Goal: Book appointment/travel/reservation

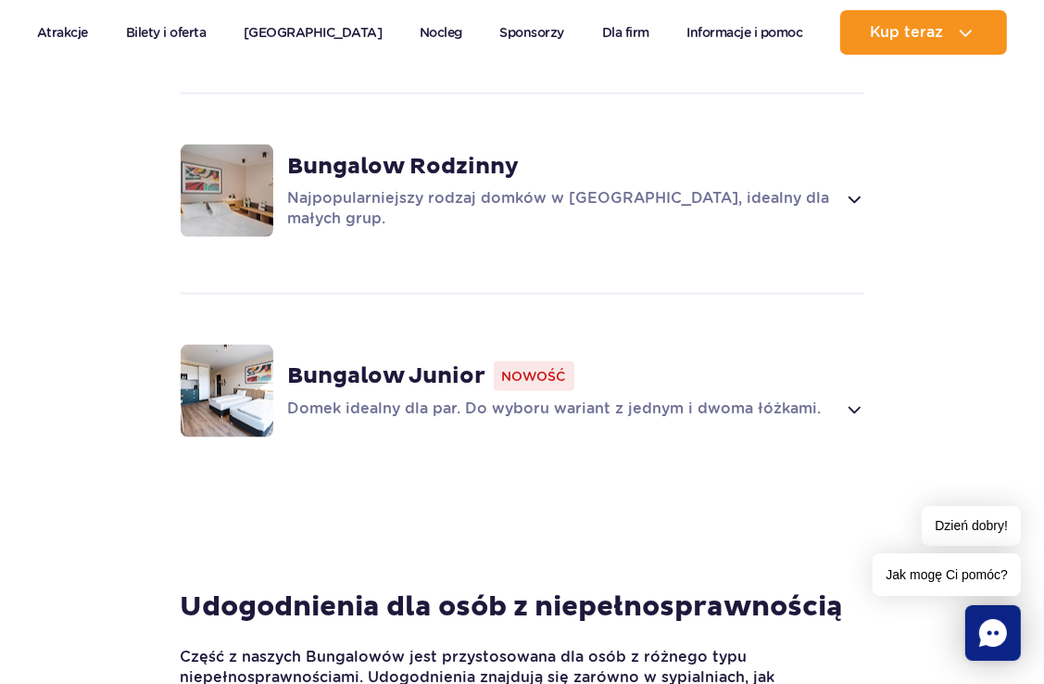
scroll to position [1760, 0]
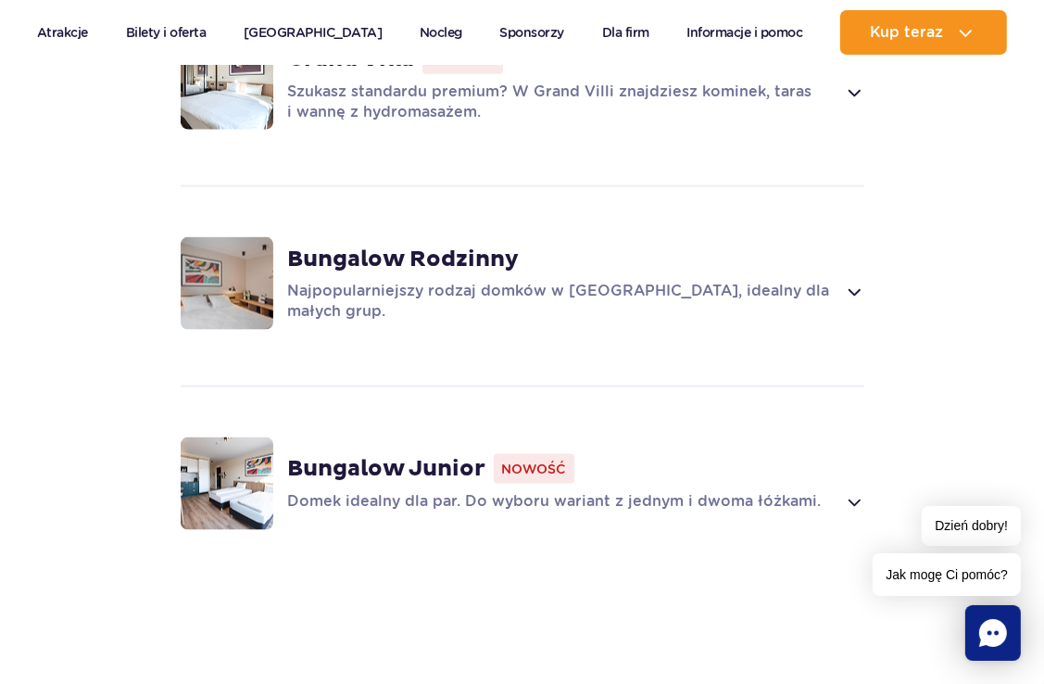
click at [237, 254] on img at bounding box center [227, 283] width 93 height 93
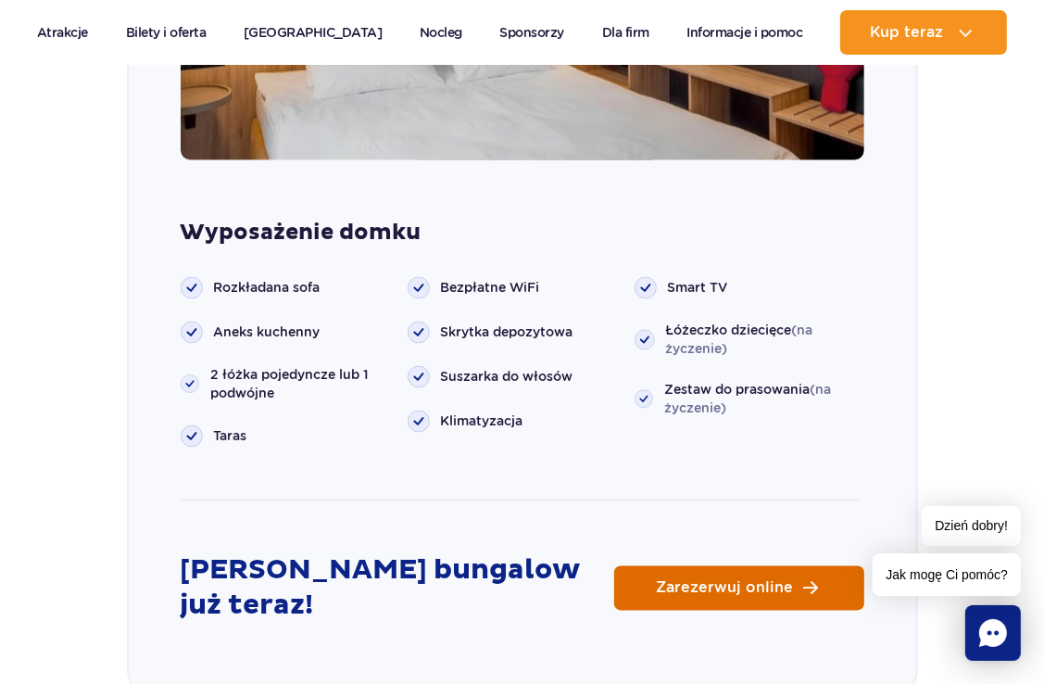
scroll to position [2571, 0]
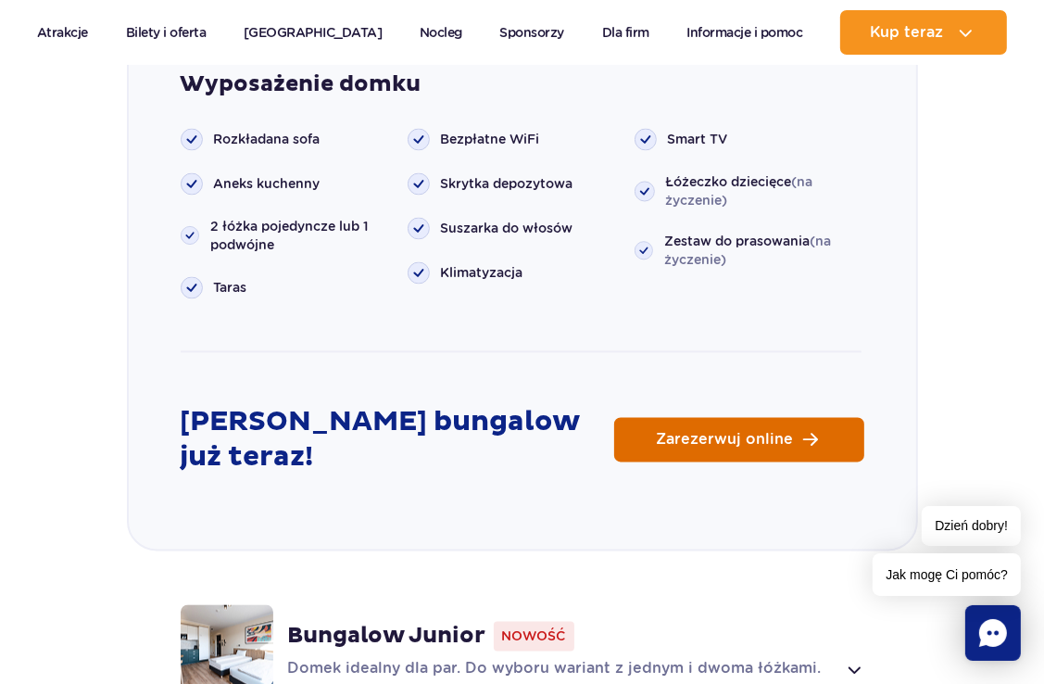
click at [724, 423] on link "Zarezerwuj online" at bounding box center [739, 440] width 250 height 44
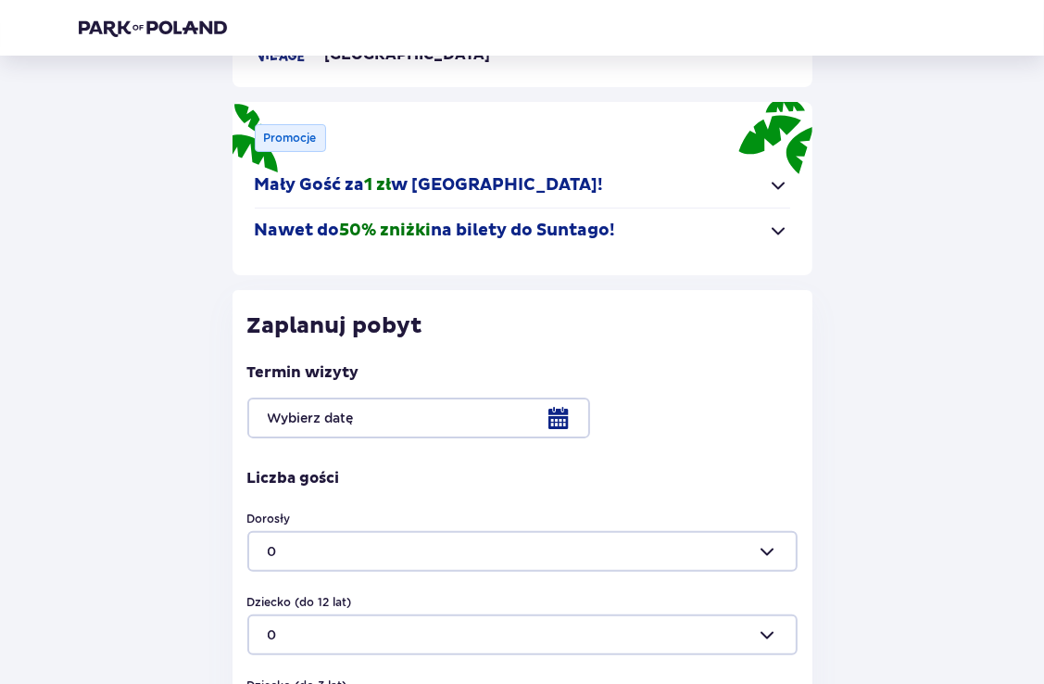
scroll to position [185, 0]
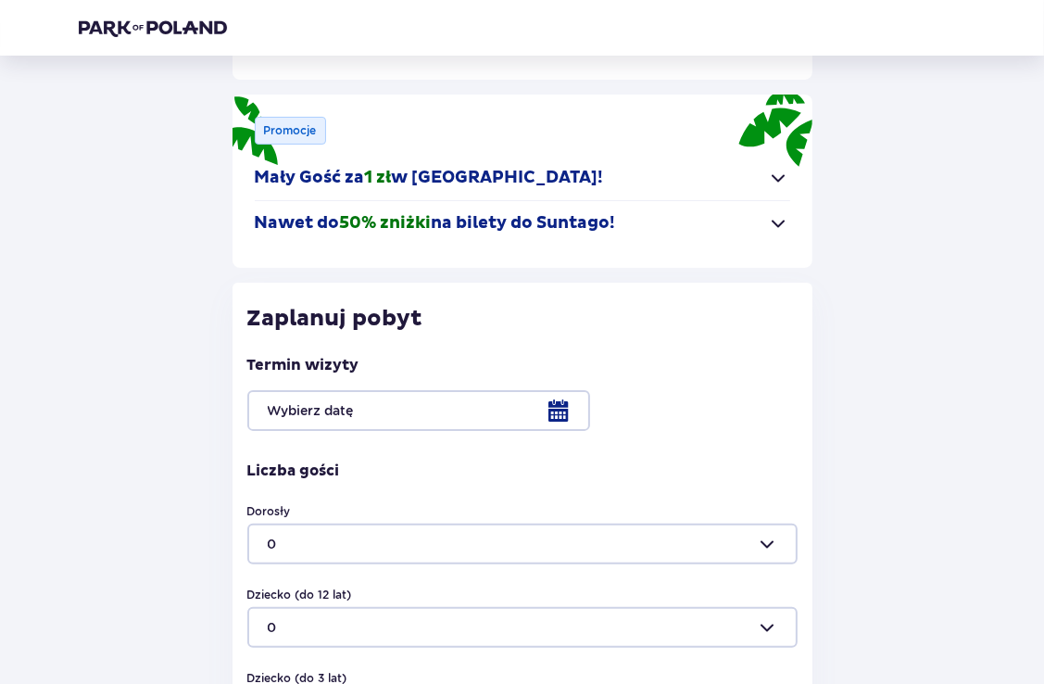
click at [552, 410] on div at bounding box center [522, 410] width 550 height 41
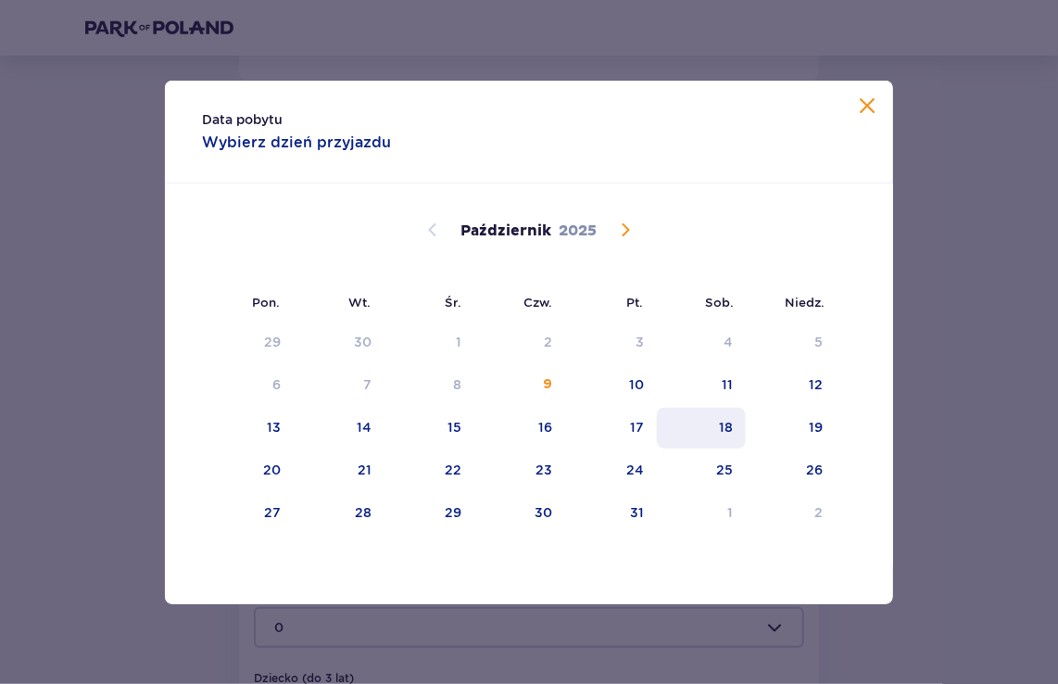
click at [719, 429] on div "18" at bounding box center [702, 428] width 90 height 41
click at [828, 428] on div "19" at bounding box center [791, 428] width 90 height 41
type input "18.10.25 - 19.10.25"
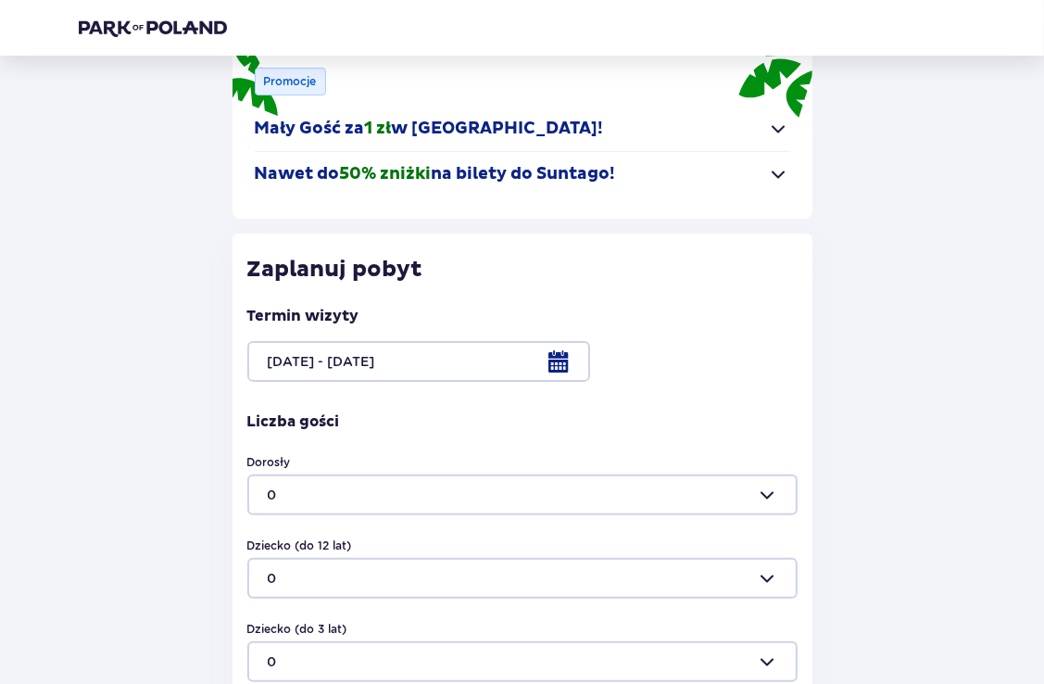
scroll to position [371, 0]
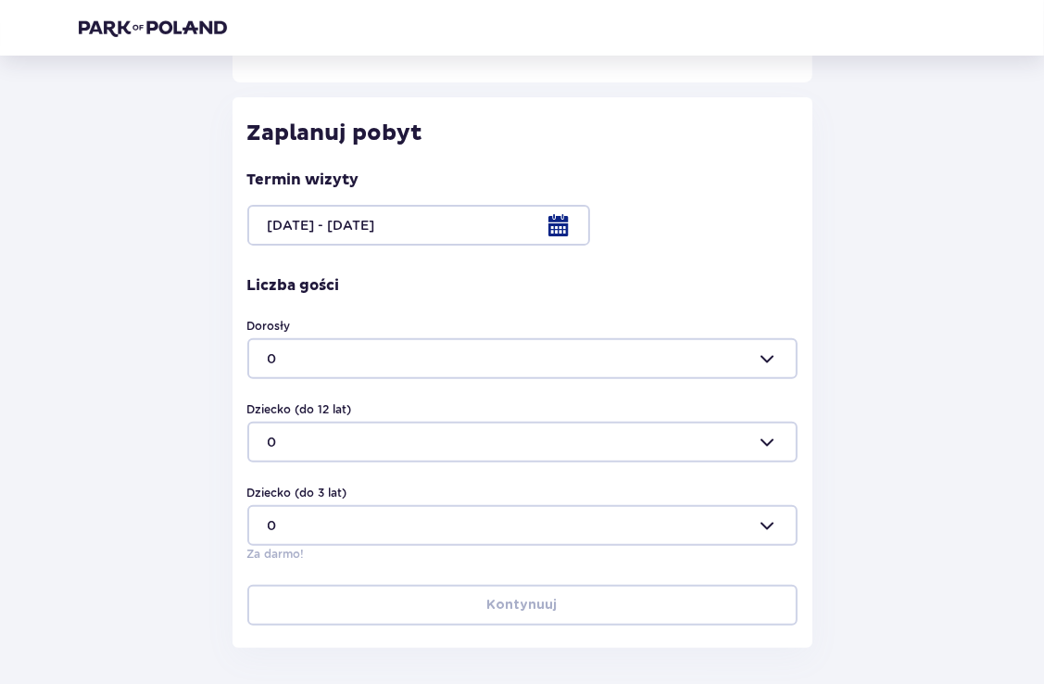
click at [771, 359] on div at bounding box center [522, 358] width 550 height 41
click at [270, 488] on p "2" at bounding box center [271, 485] width 8 height 19
type input "2"
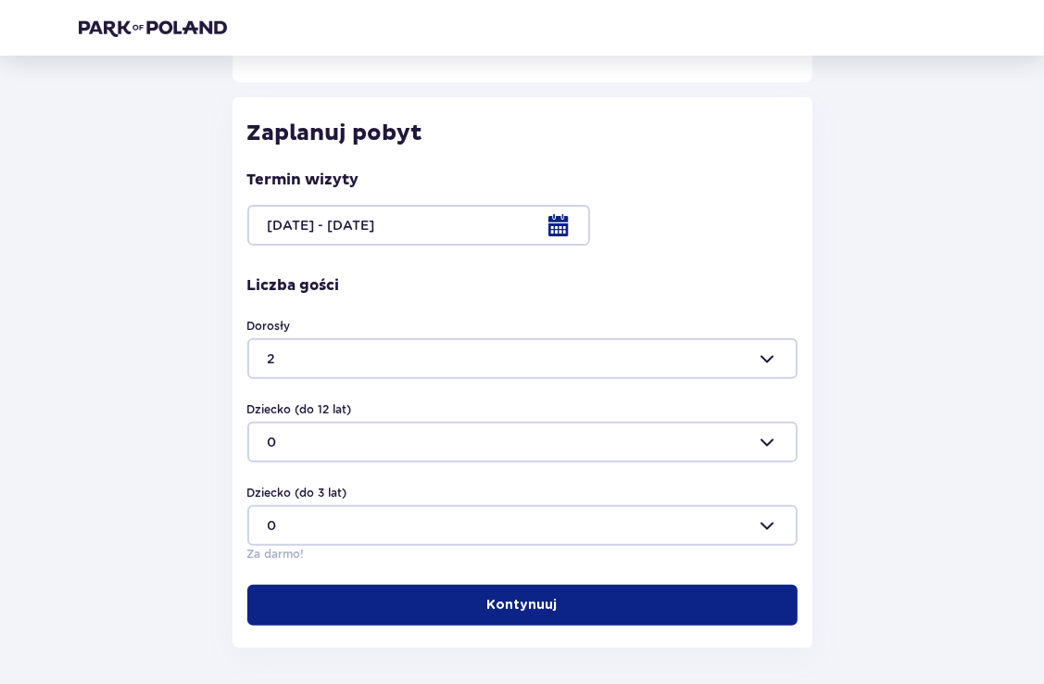
click at [781, 453] on div at bounding box center [522, 442] width 550 height 41
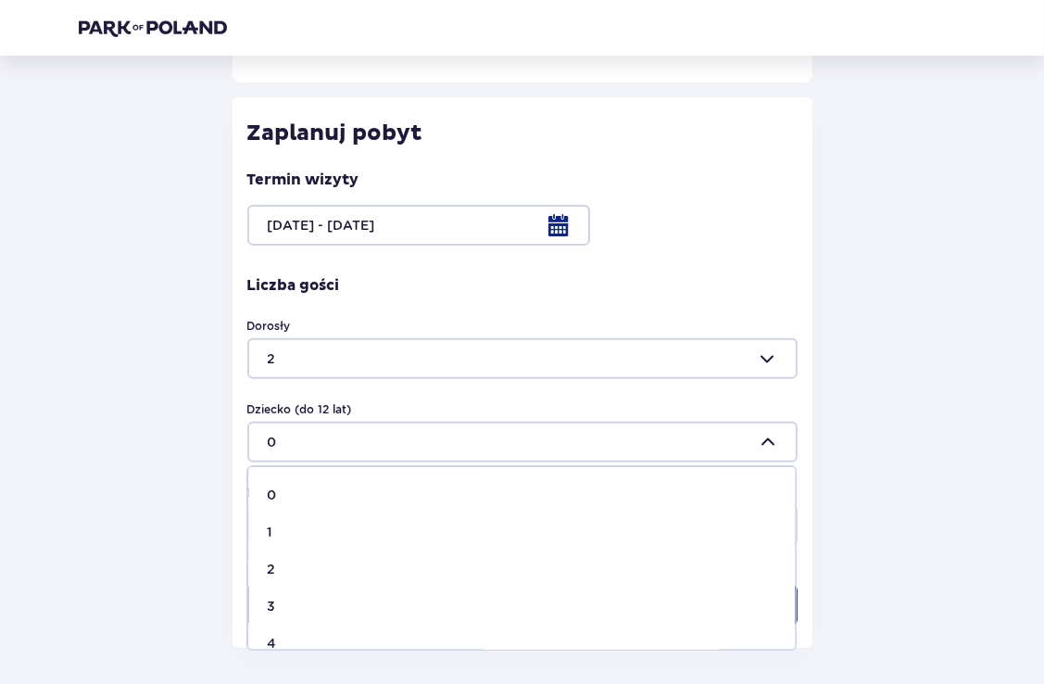
click at [272, 571] on p "2" at bounding box center [271, 569] width 8 height 19
type input "2"
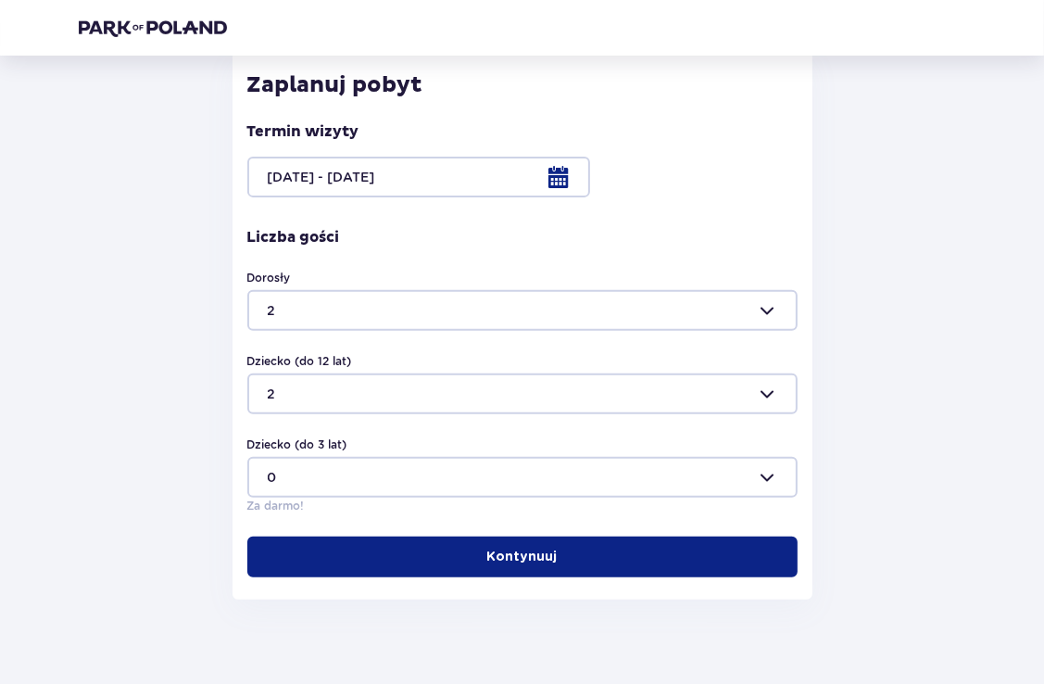
scroll to position [445, 0]
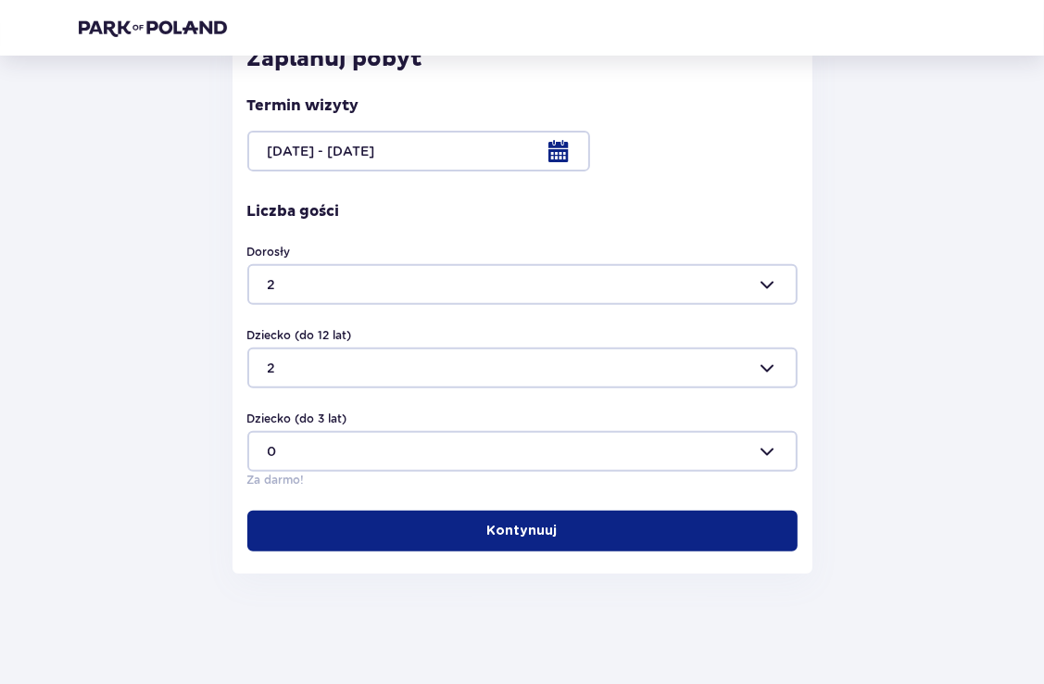
click at [575, 538] on button "Kontynuuj" at bounding box center [522, 531] width 550 height 41
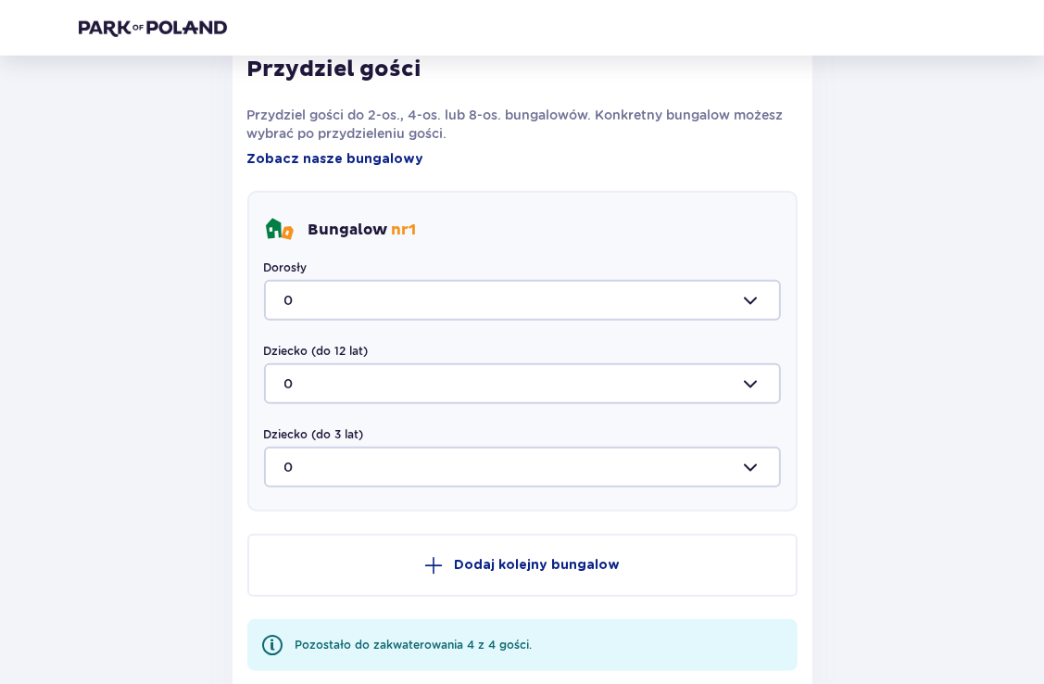
scroll to position [1088, 0]
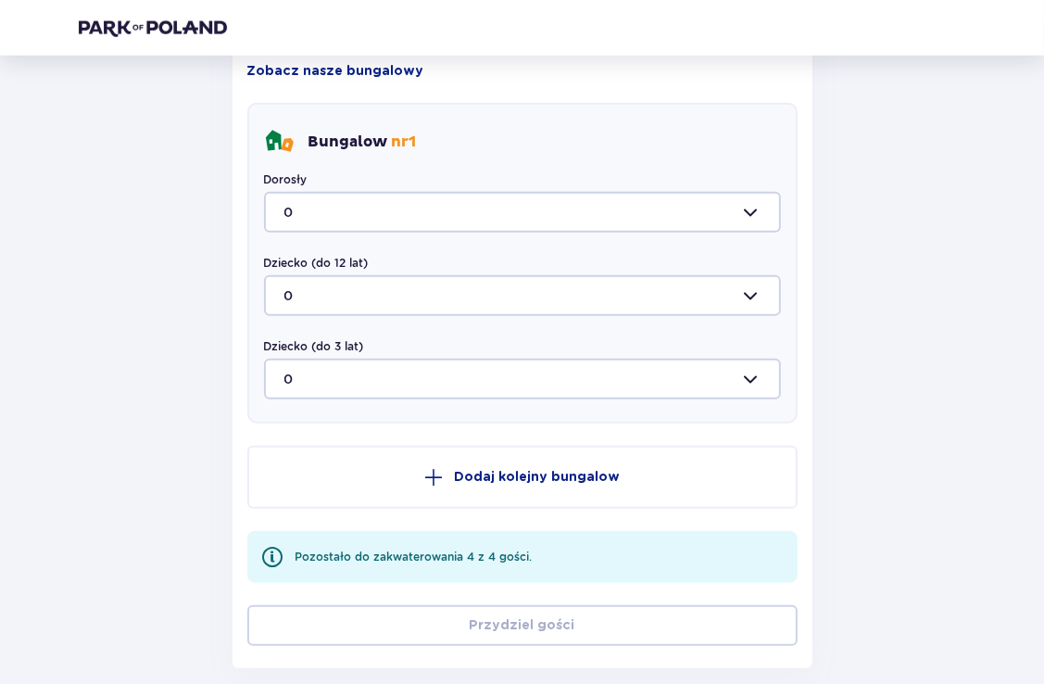
click at [748, 216] on div at bounding box center [522, 212] width 517 height 41
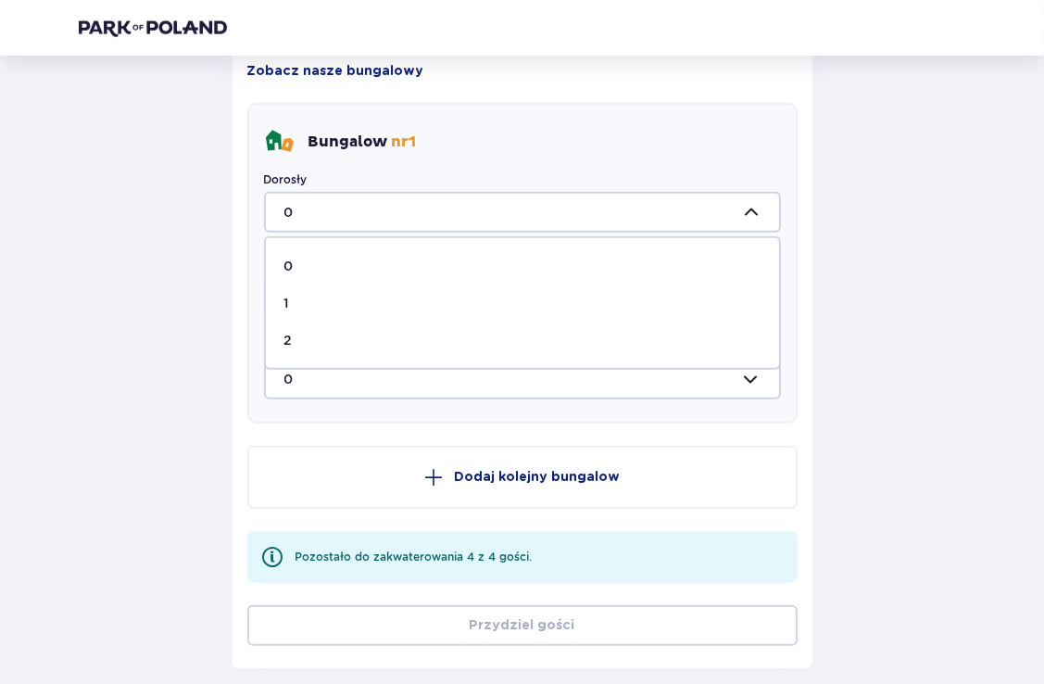
click at [356, 340] on div "2" at bounding box center [522, 340] width 476 height 19
type input "2"
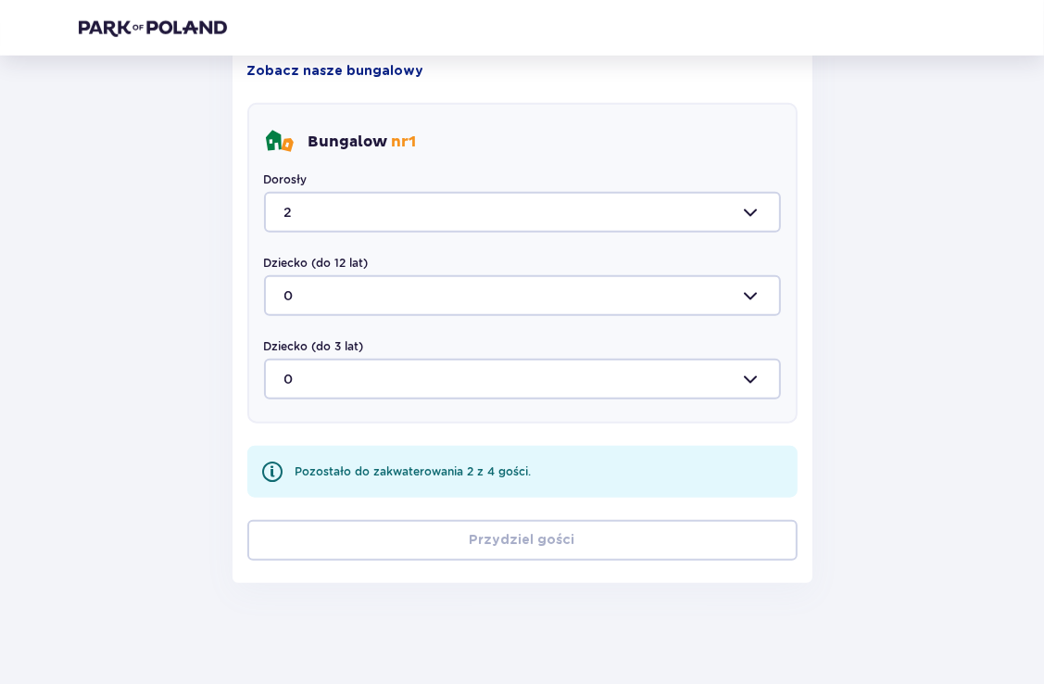
click at [761, 307] on div at bounding box center [522, 295] width 517 height 41
drag, startPoint x: 297, startPoint y: 426, endPoint x: 502, endPoint y: 431, distance: 205.7
click at [297, 425] on div "2" at bounding box center [522, 423] width 476 height 19
type input "2"
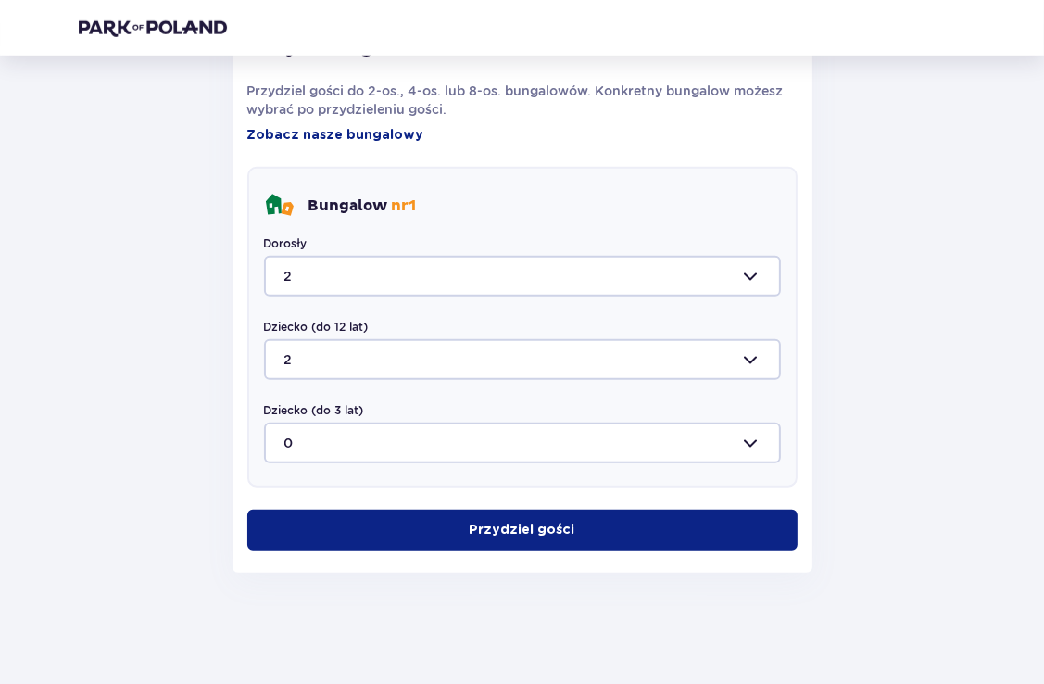
scroll to position [1022, 0]
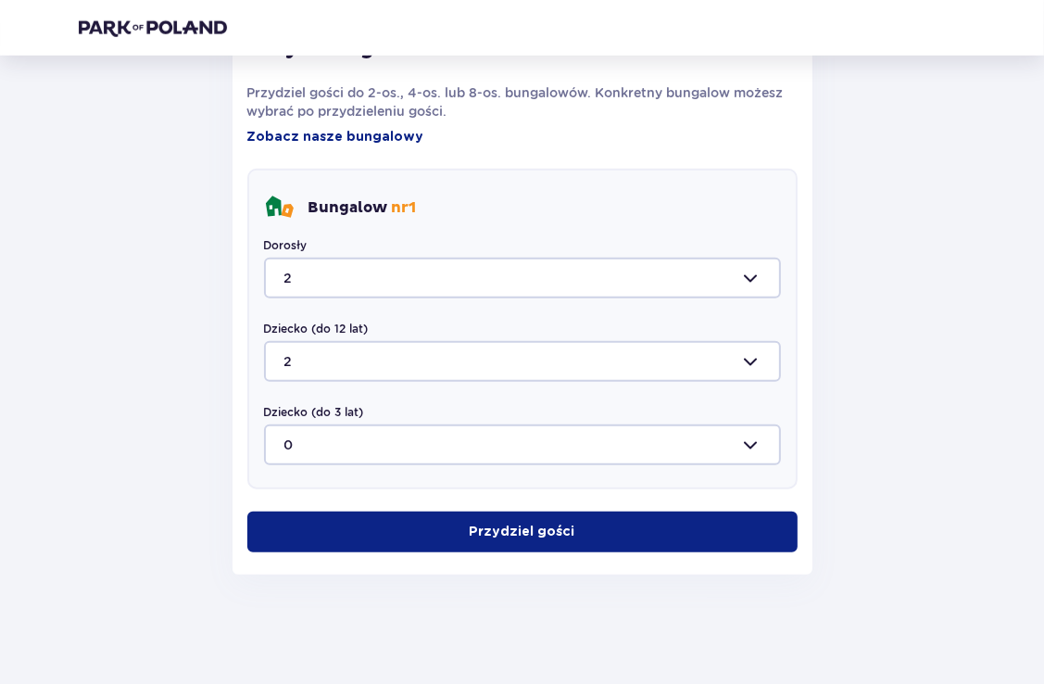
click at [539, 524] on p "Przydziel gości" at bounding box center [523, 532] width 106 height 19
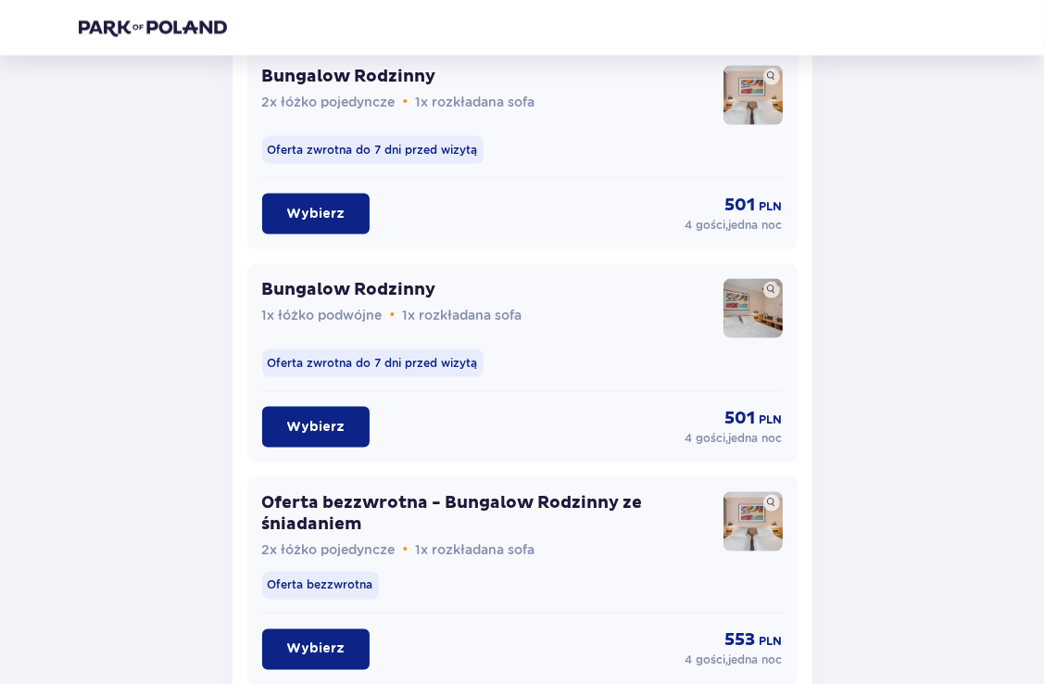
scroll to position [2136, 0]
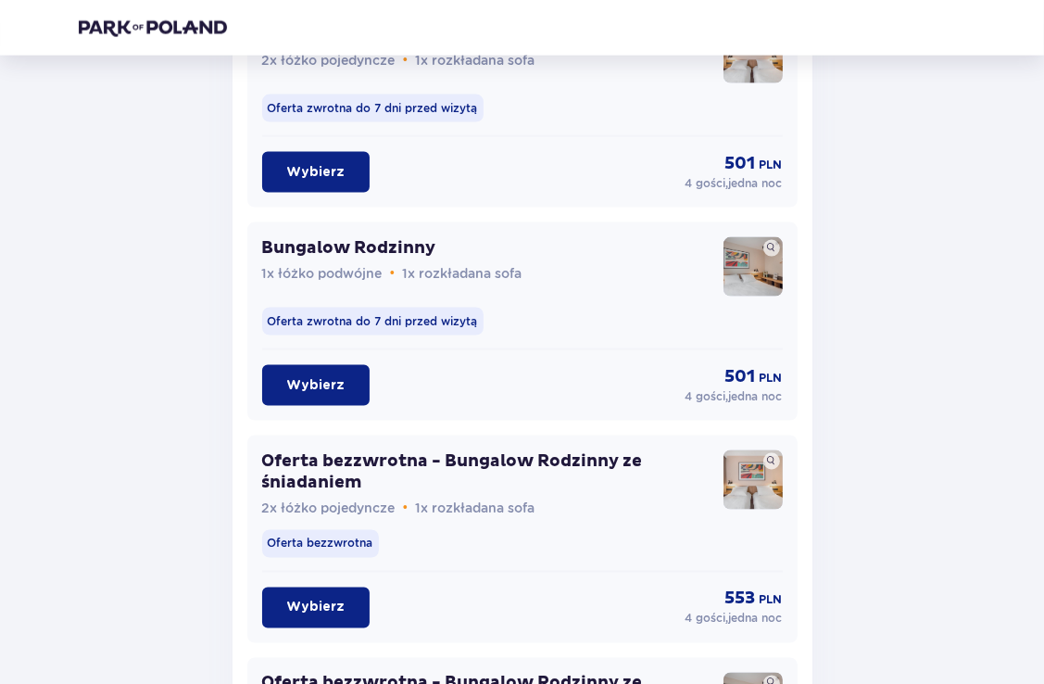
click at [295, 387] on p "Wybierz" at bounding box center [315, 385] width 58 height 19
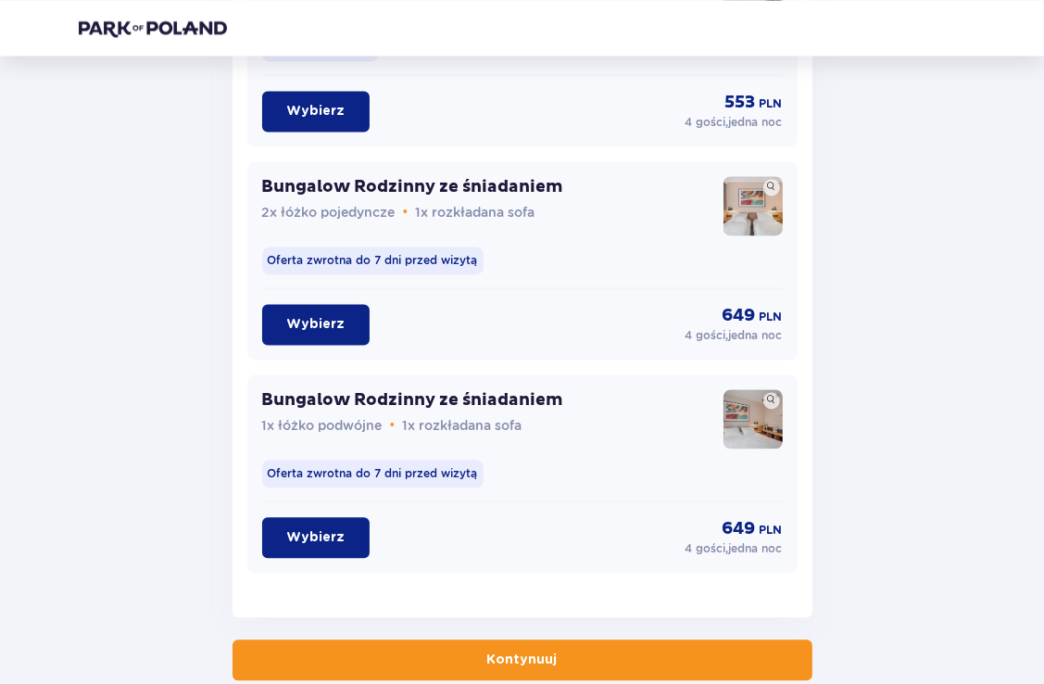
scroll to position [2958, 0]
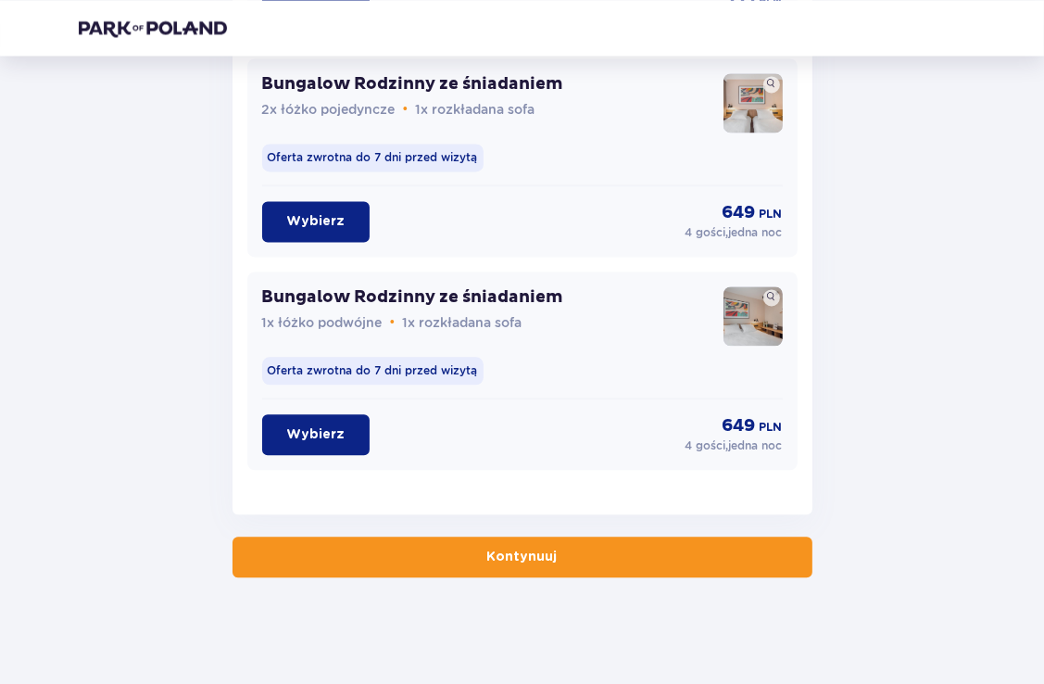
click at [541, 548] on p "Kontynuuj" at bounding box center [522, 557] width 70 height 19
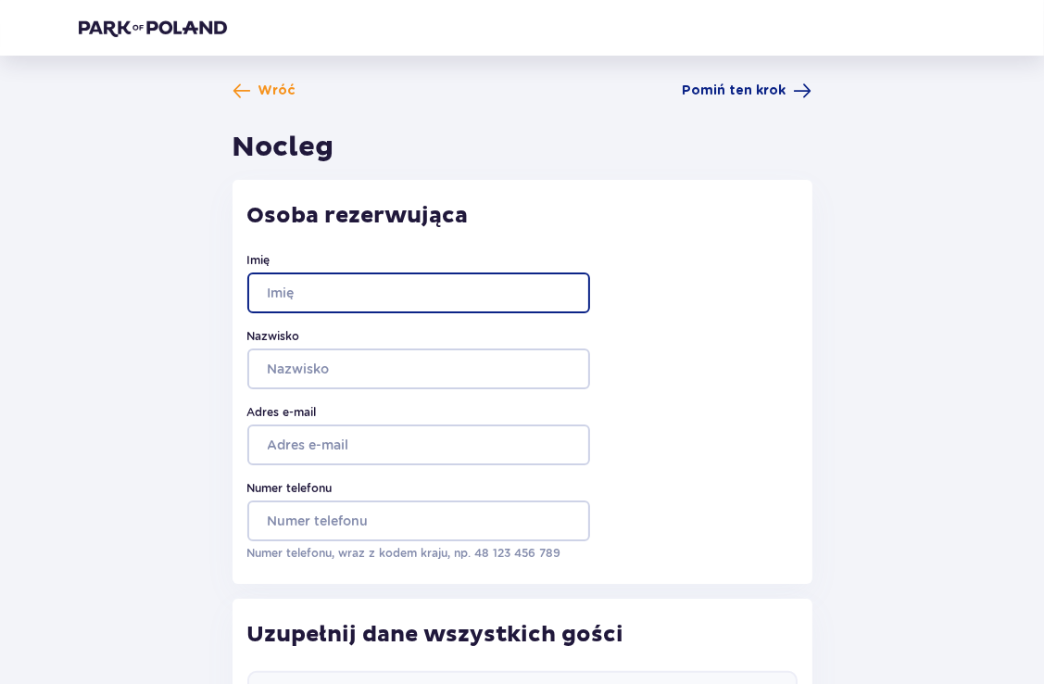
click at [389, 292] on input "Imię" at bounding box center [418, 292] width 343 height 41
type input "Karolina"
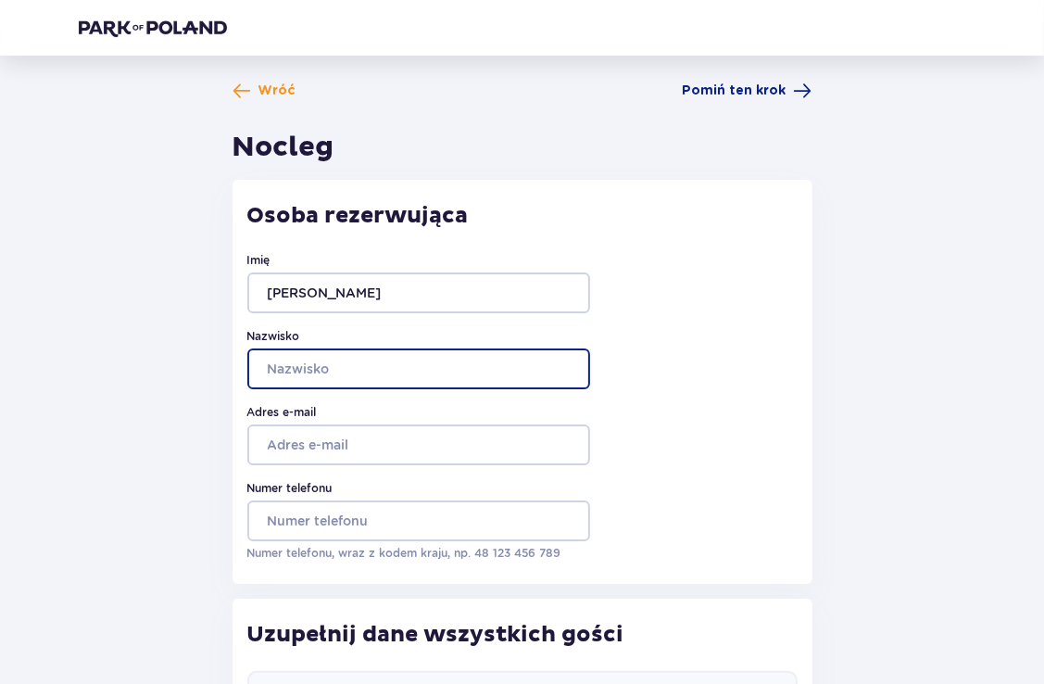
type input "Kędziora"
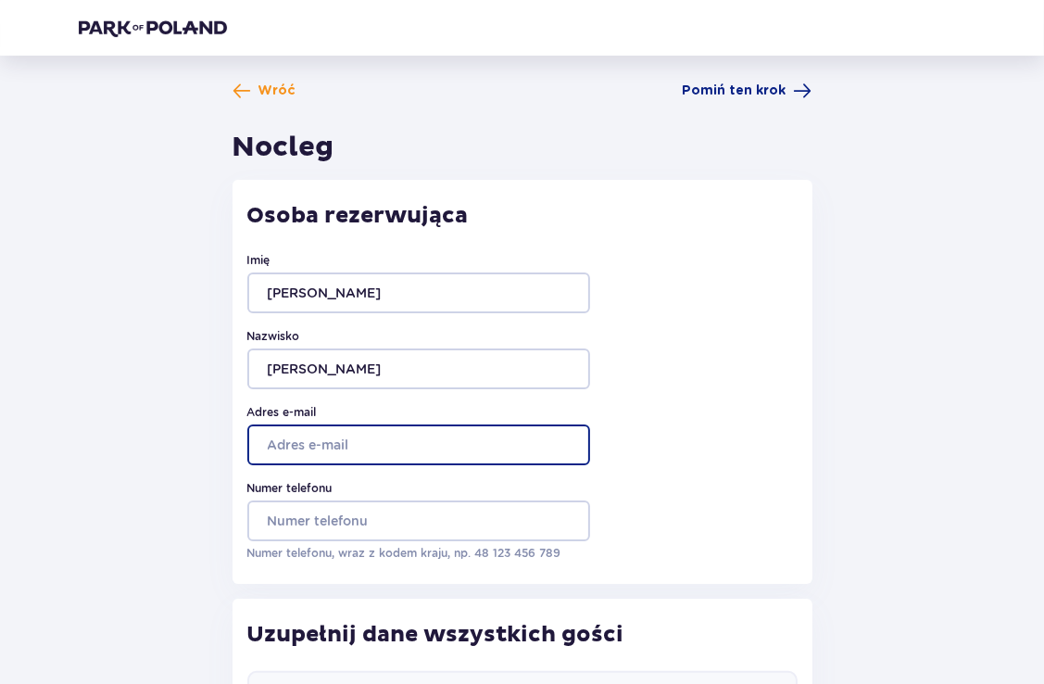
type input "karolina.kedziora@staramleczarnia.pl"
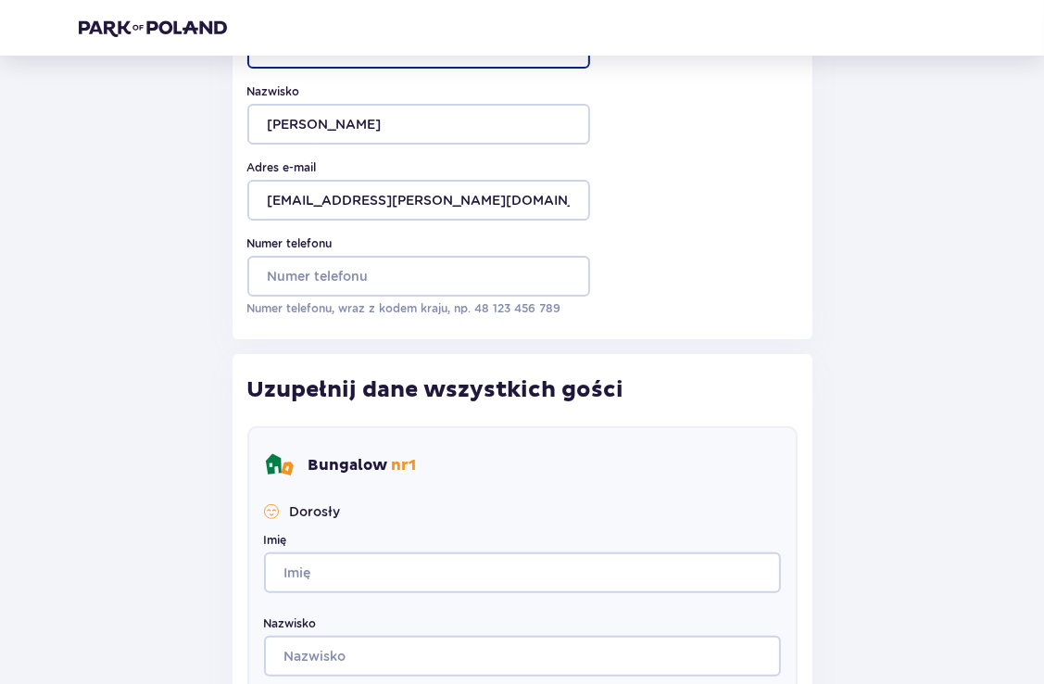
scroll to position [278, 0]
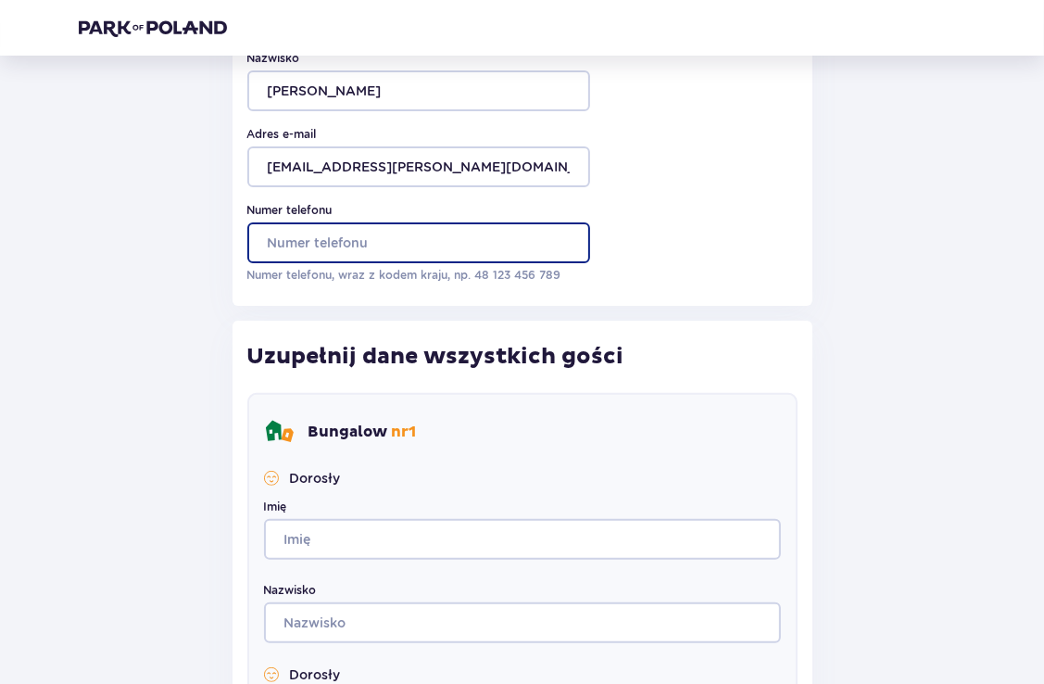
click at [350, 246] on input "Numer telefonu" at bounding box center [418, 242] width 343 height 41
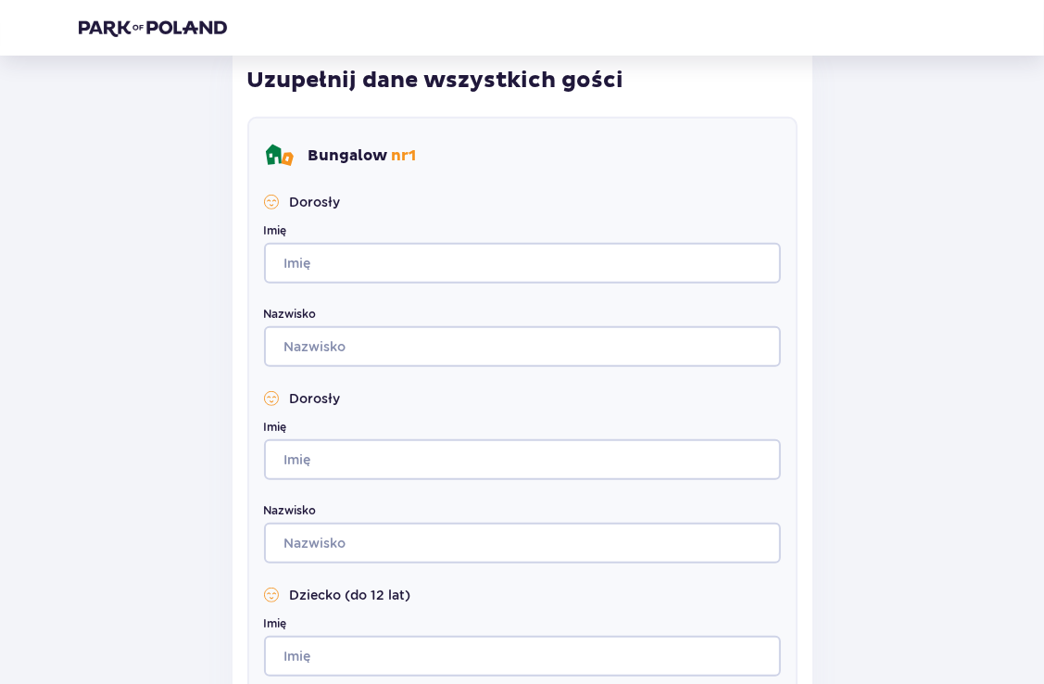
scroll to position [556, 0]
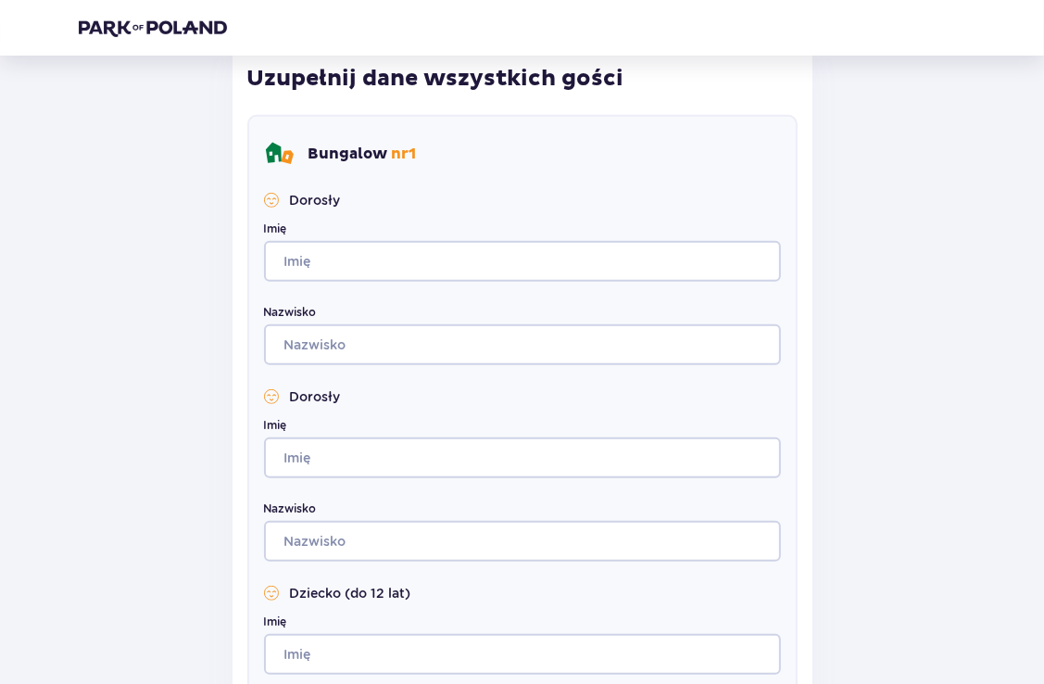
type input "531931777"
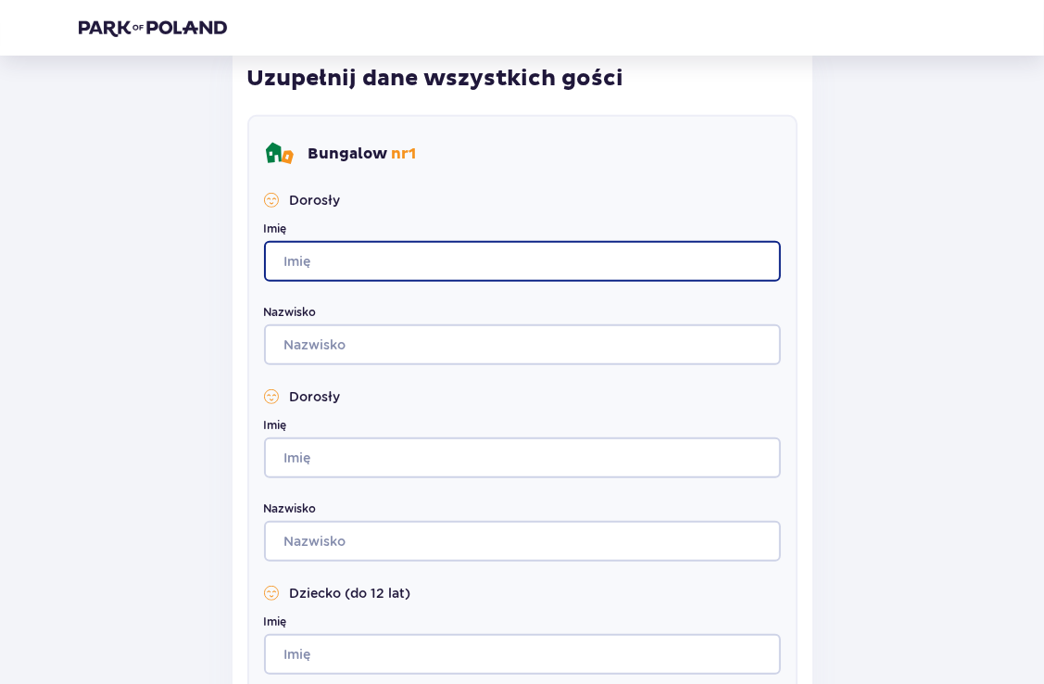
click at [320, 246] on input "Imię" at bounding box center [522, 261] width 517 height 41
type input "Karolina"
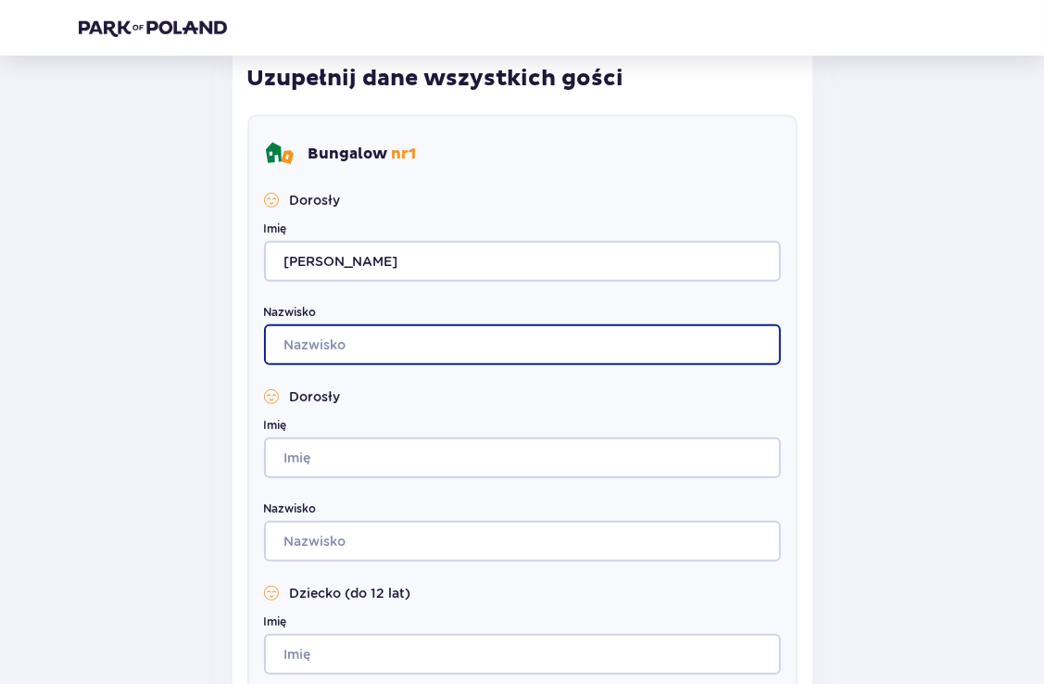
click at [498, 338] on input "Nazwisko" at bounding box center [522, 344] width 517 height 41
type input "Kędziora"
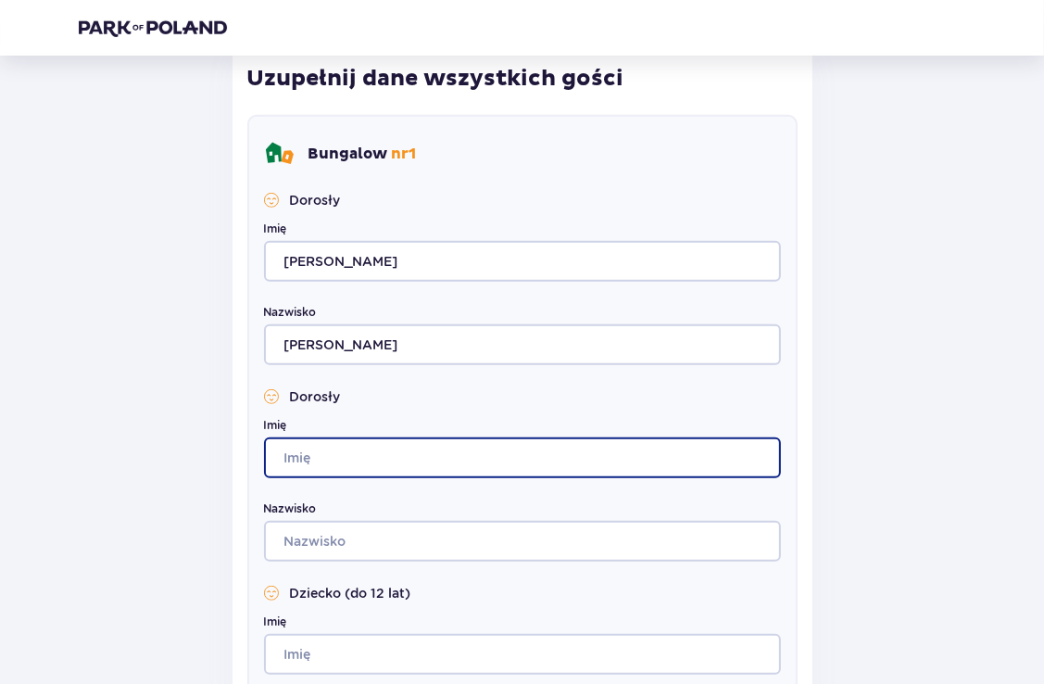
click at [423, 453] on input "Imię" at bounding box center [522, 457] width 517 height 41
type input "Krzysztof"
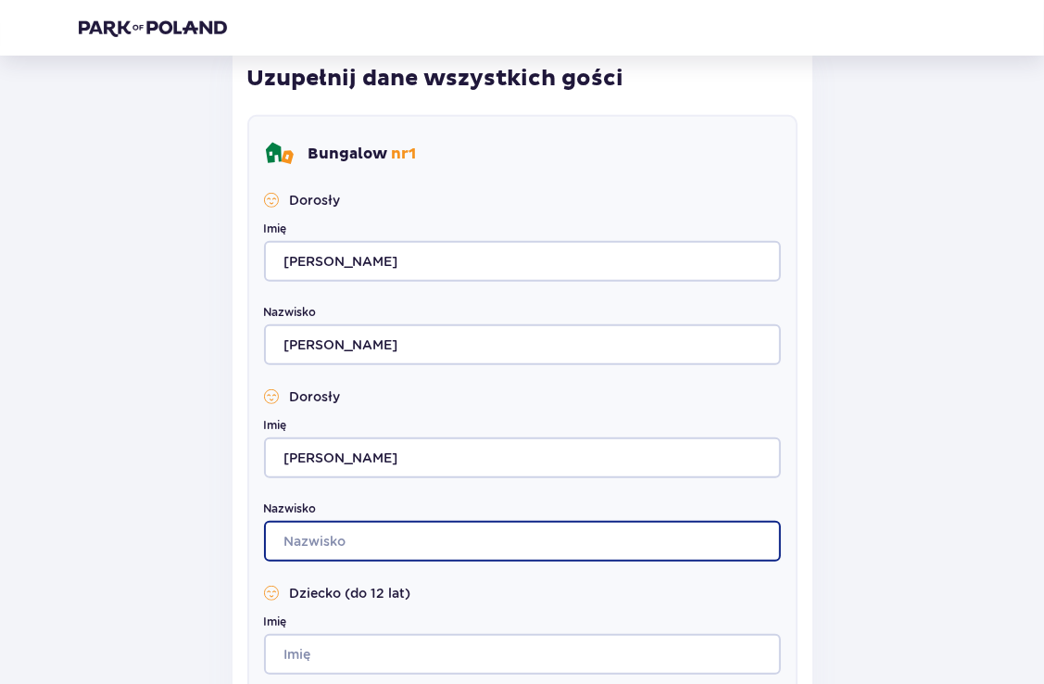
click at [410, 539] on input "Nazwisko" at bounding box center [522, 541] width 517 height 41
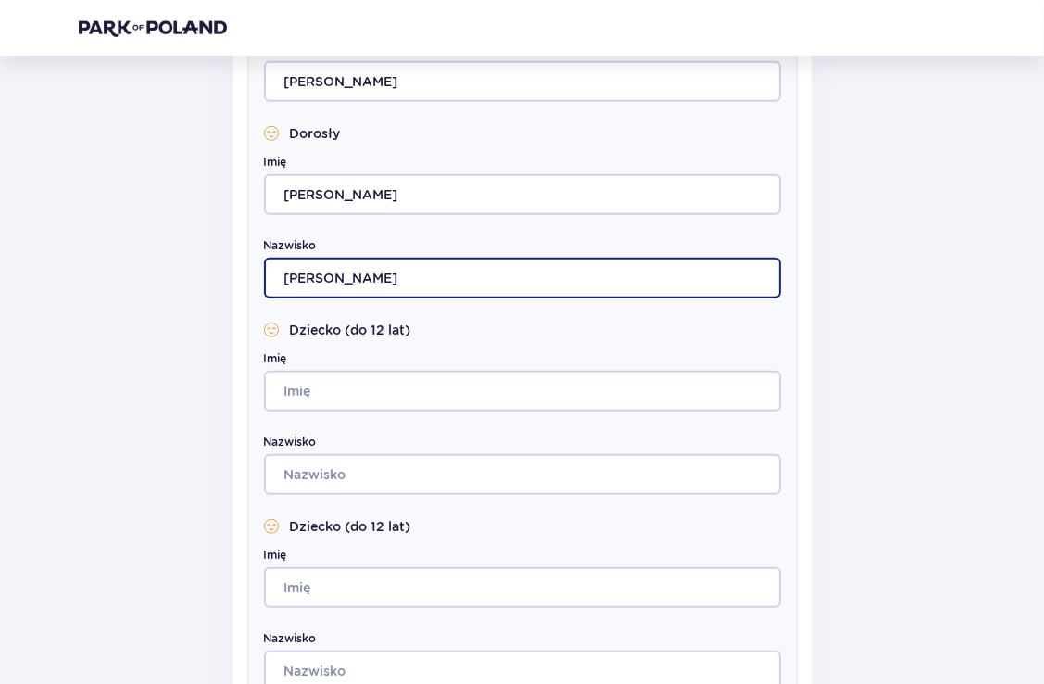
scroll to position [834, 0]
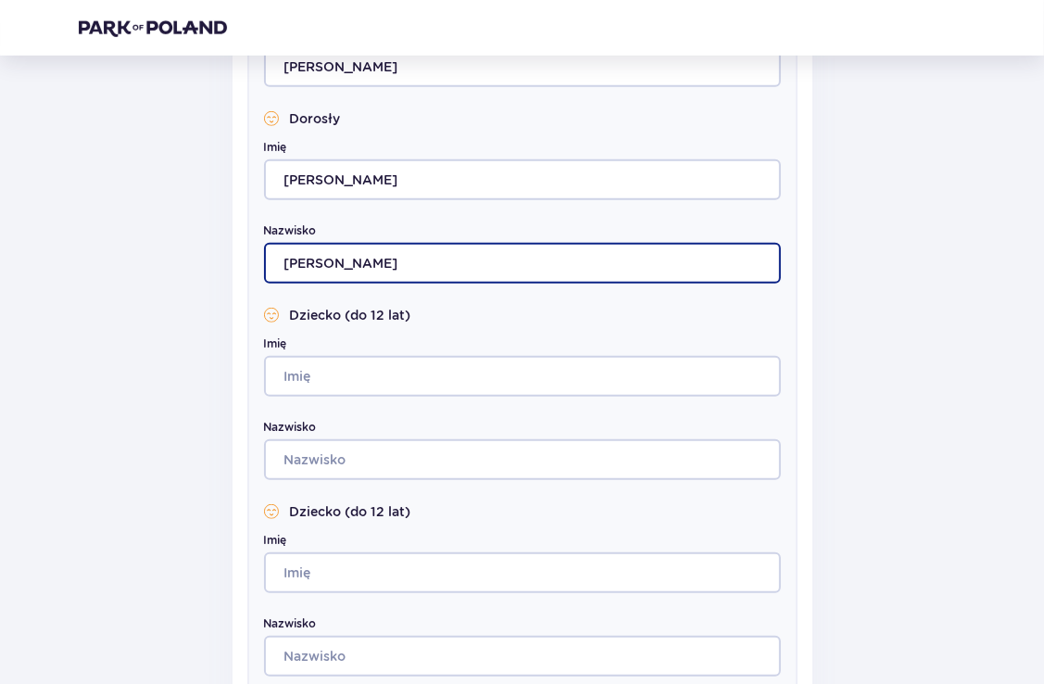
type input "Kędziora"
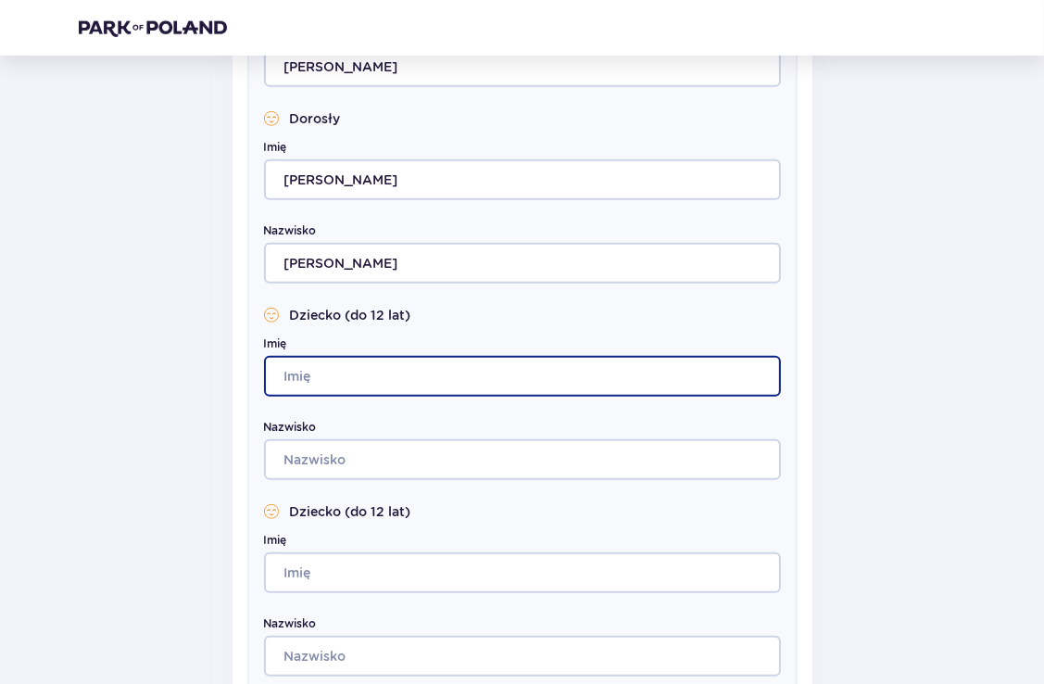
click at [408, 385] on input "Imię" at bounding box center [522, 376] width 517 height 41
type input "Antoni"
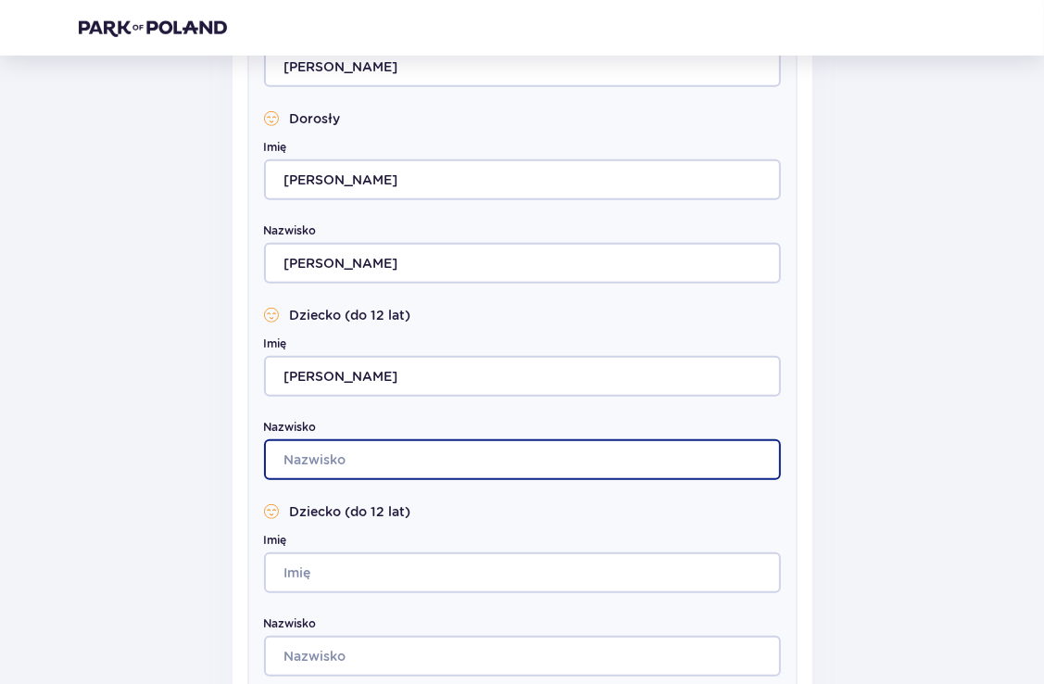
click at [424, 451] on input "Nazwisko" at bounding box center [522, 459] width 517 height 41
type input "Kędziora"
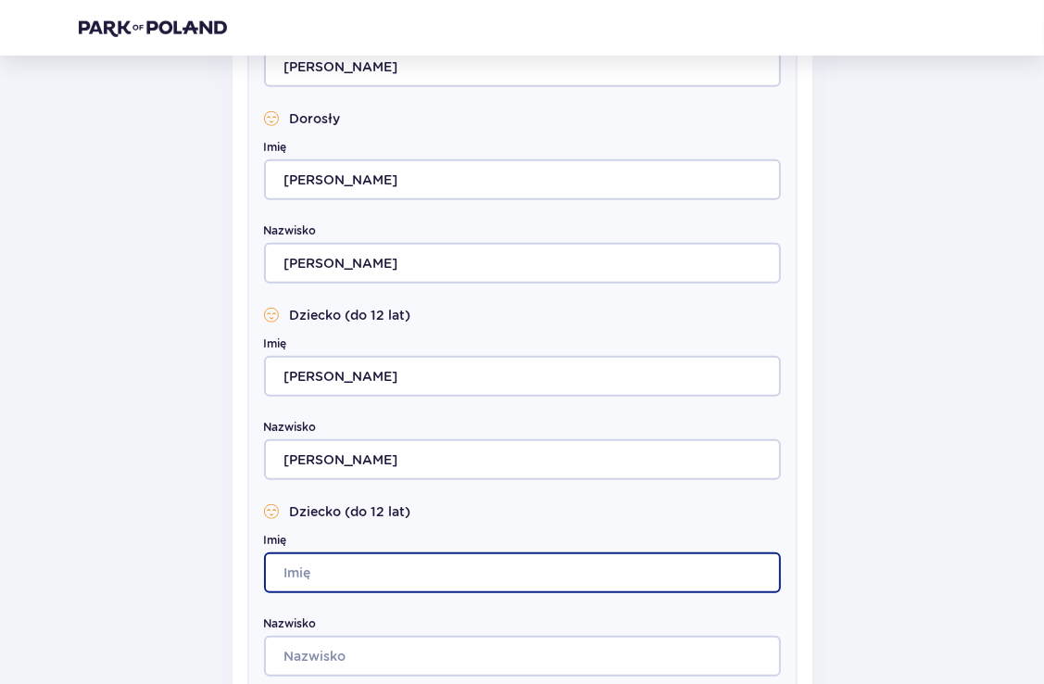
click at [385, 562] on input "Imię" at bounding box center [522, 572] width 517 height 41
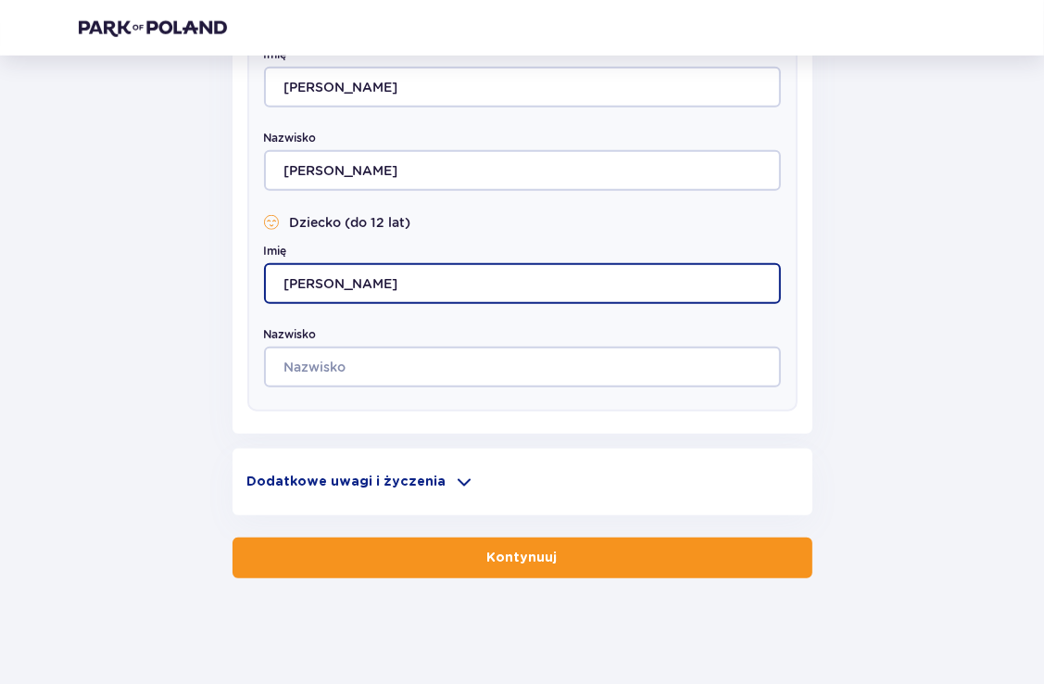
scroll to position [1127, 0]
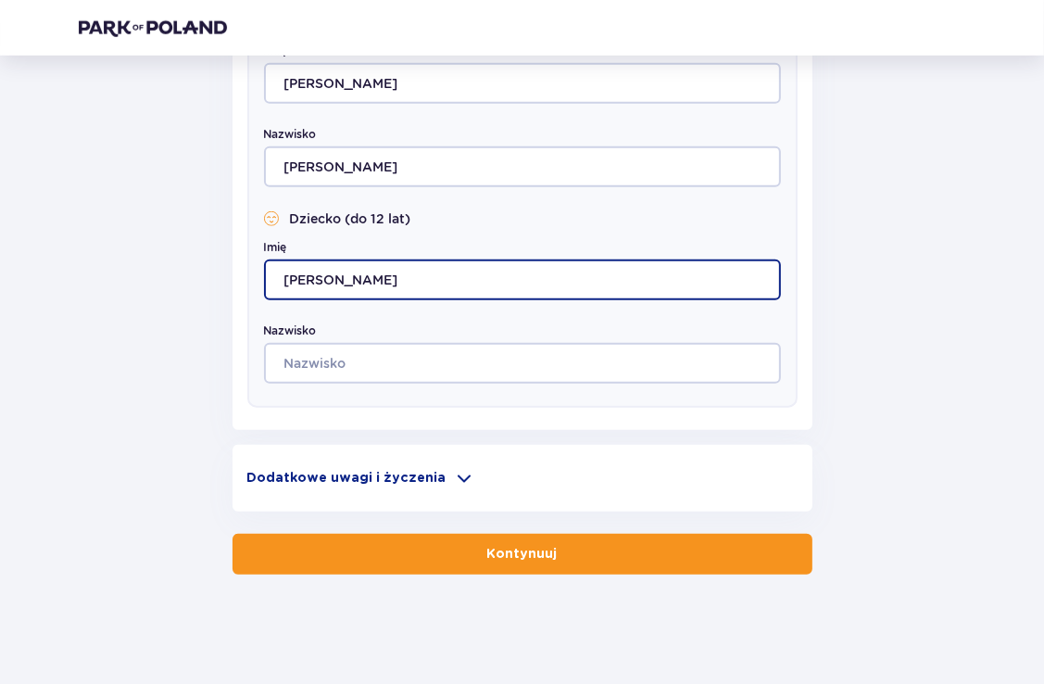
type input "Michał"
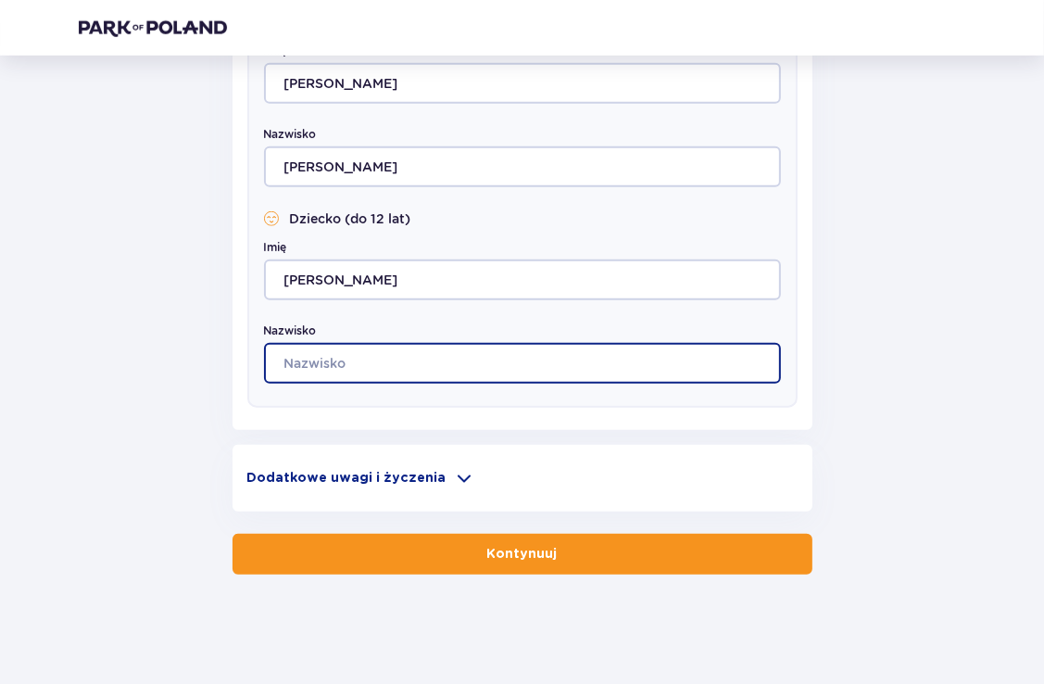
click at [410, 354] on input "Nazwisko" at bounding box center [522, 363] width 517 height 41
type input "Kędziora"
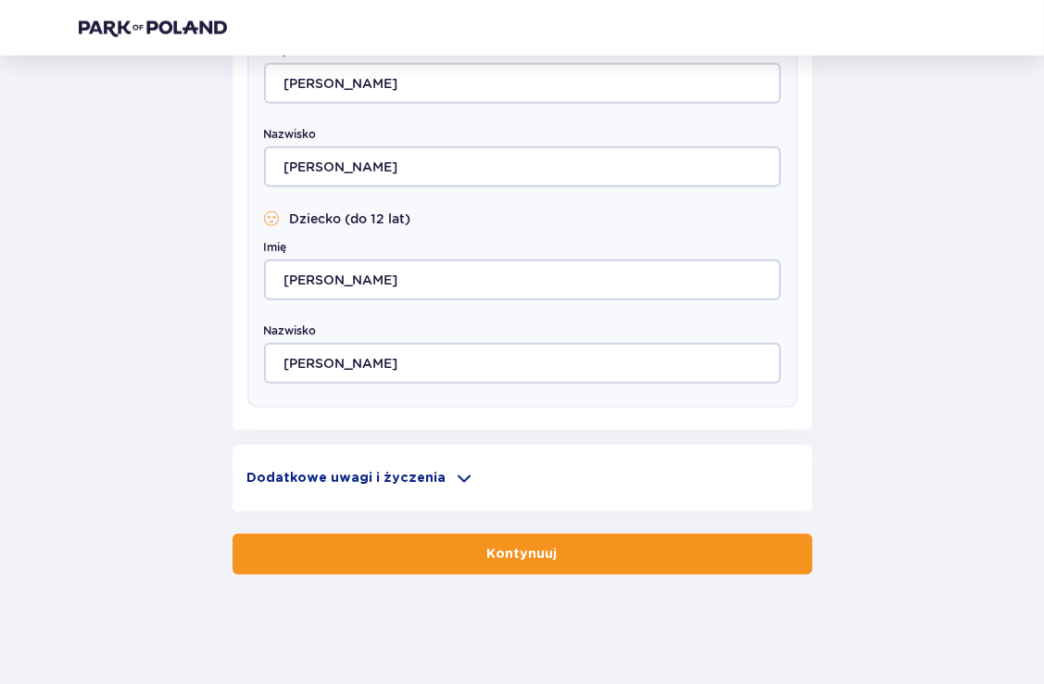
click at [530, 550] on p "Kontynuuj" at bounding box center [522, 554] width 70 height 19
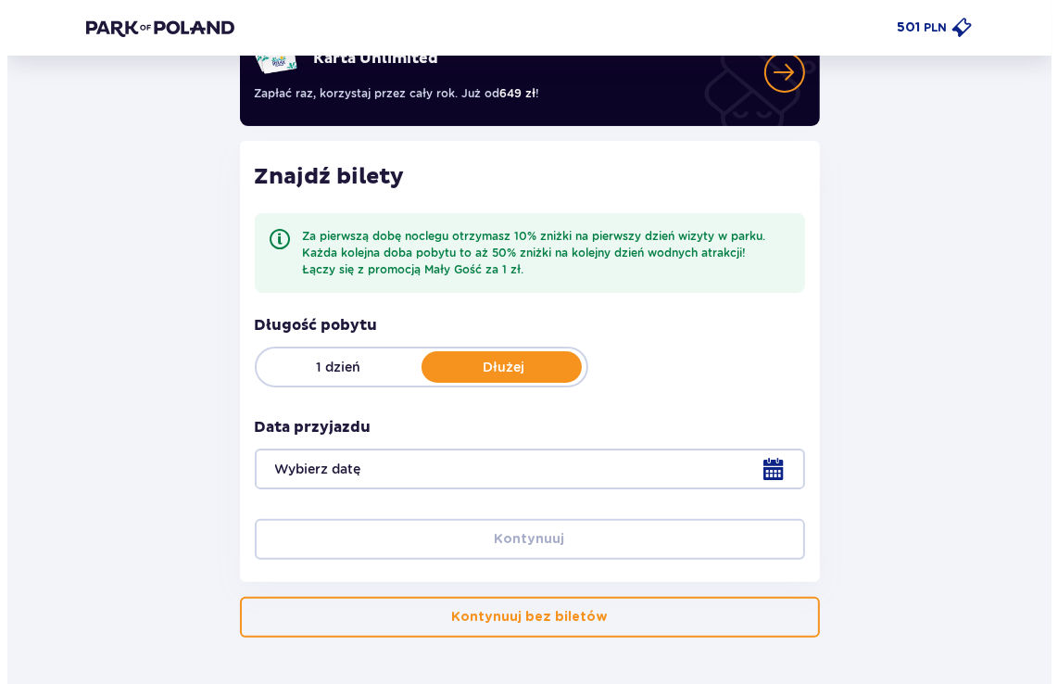
scroll to position [185, 0]
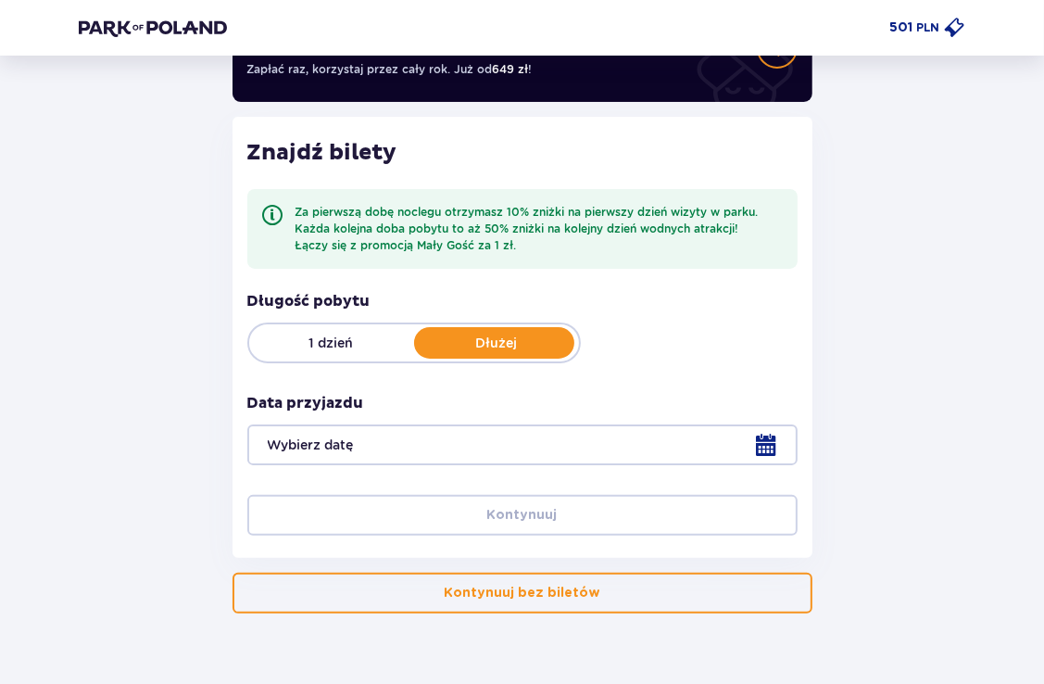
click at [761, 446] on div at bounding box center [522, 444] width 550 height 41
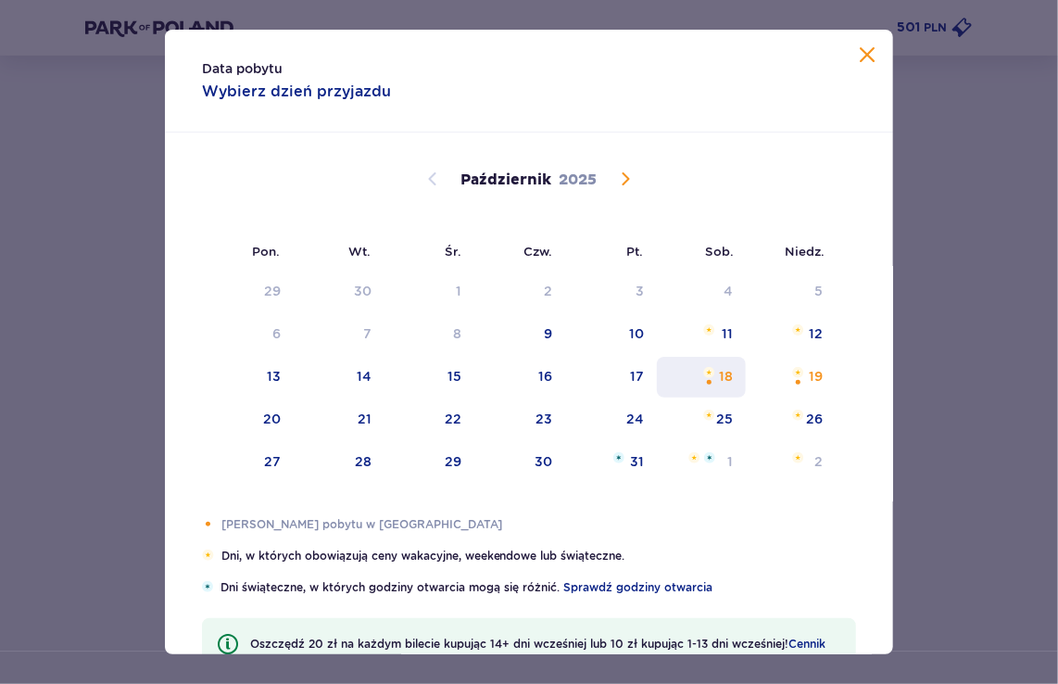
click at [729, 384] on div "18" at bounding box center [702, 377] width 90 height 41
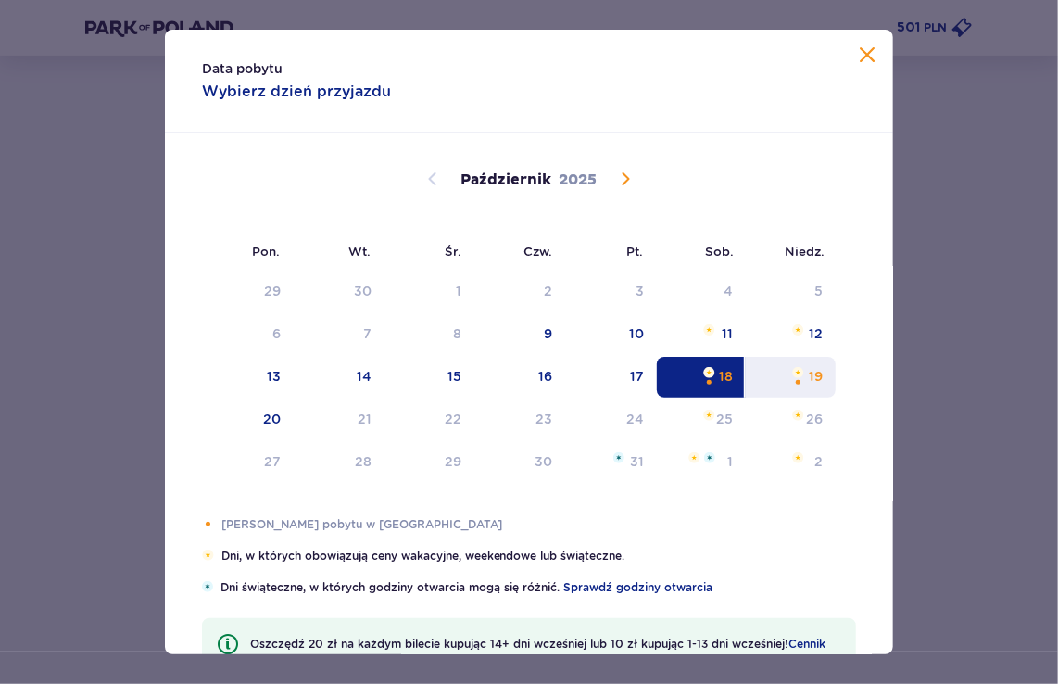
click at [817, 376] on div "19" at bounding box center [816, 376] width 14 height 19
type input "18.10.25 - 19.10.25"
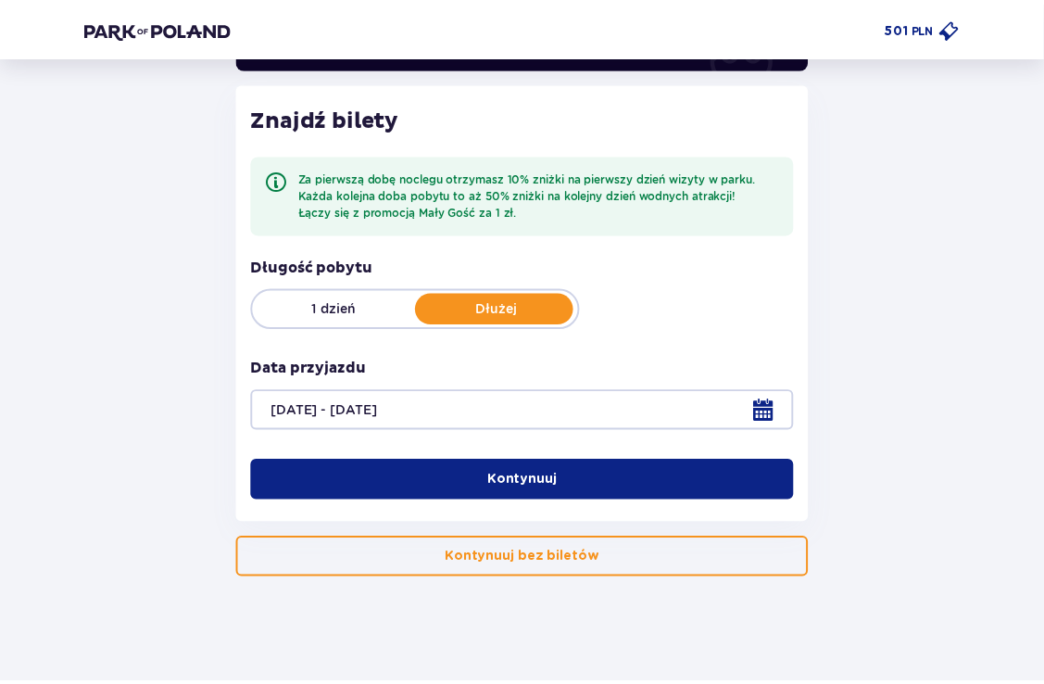
scroll to position [226, 0]
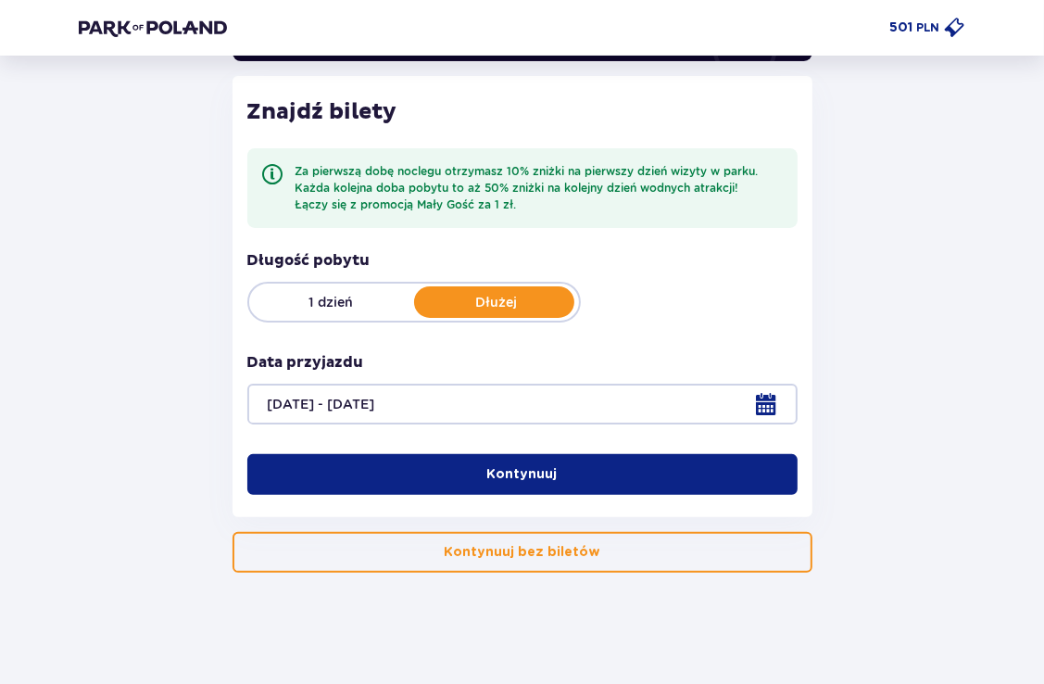
click at [616, 473] on button "Kontynuuj" at bounding box center [522, 474] width 550 height 41
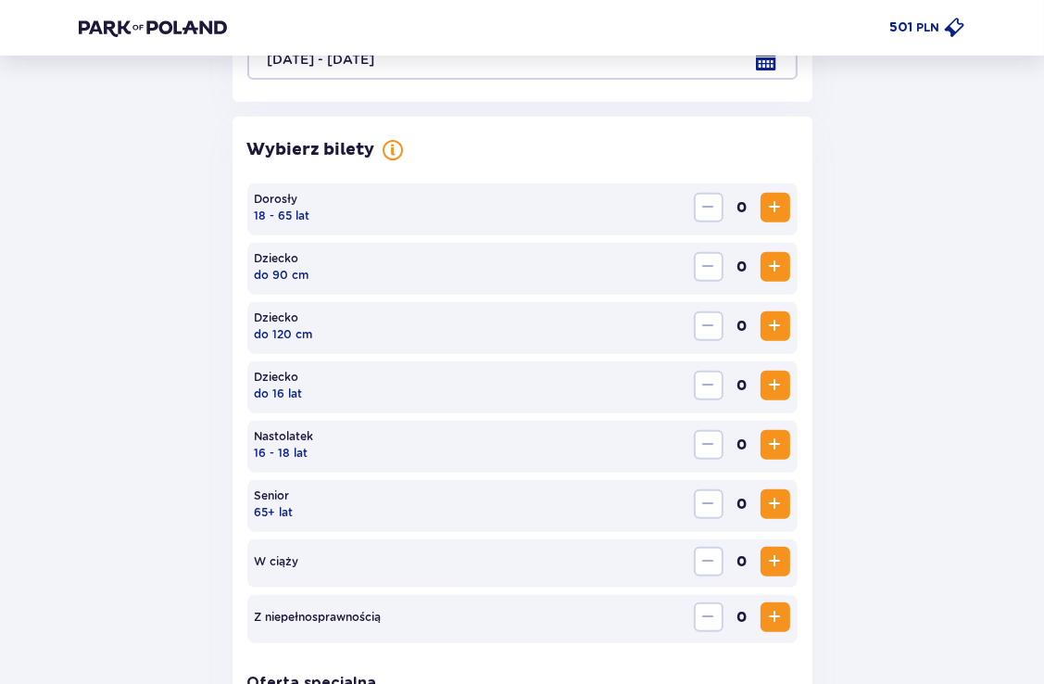
scroll to position [573, 0]
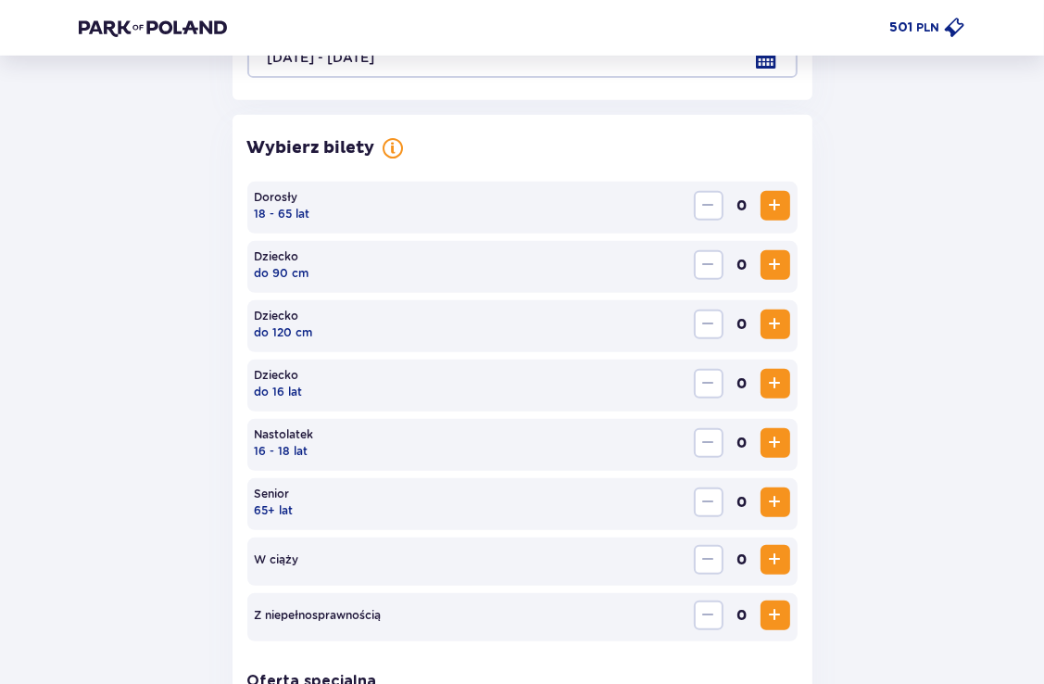
click at [782, 211] on span "Zwiększ" at bounding box center [775, 206] width 22 height 22
click at [776, 327] on span "Zwiększ" at bounding box center [775, 324] width 22 height 22
click at [775, 383] on span "Zwiększ" at bounding box center [775, 383] width 22 height 22
click at [768, 207] on span "Zwiększ" at bounding box center [775, 206] width 22 height 22
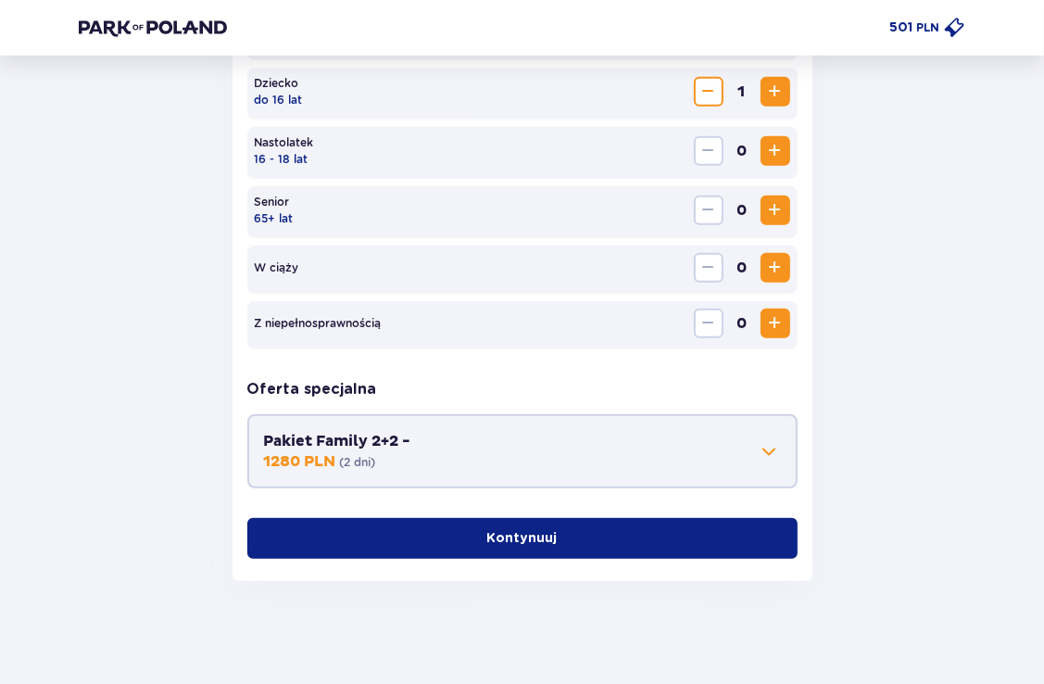
scroll to position [871, 0]
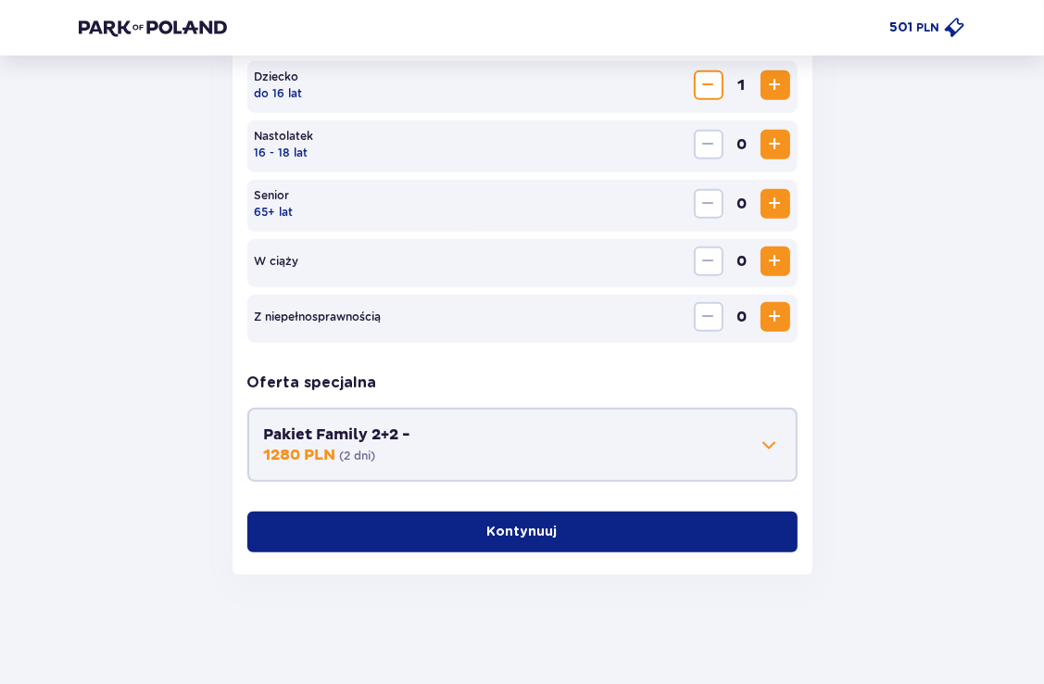
click at [556, 536] on span "button" at bounding box center [561, 532] width 19 height 19
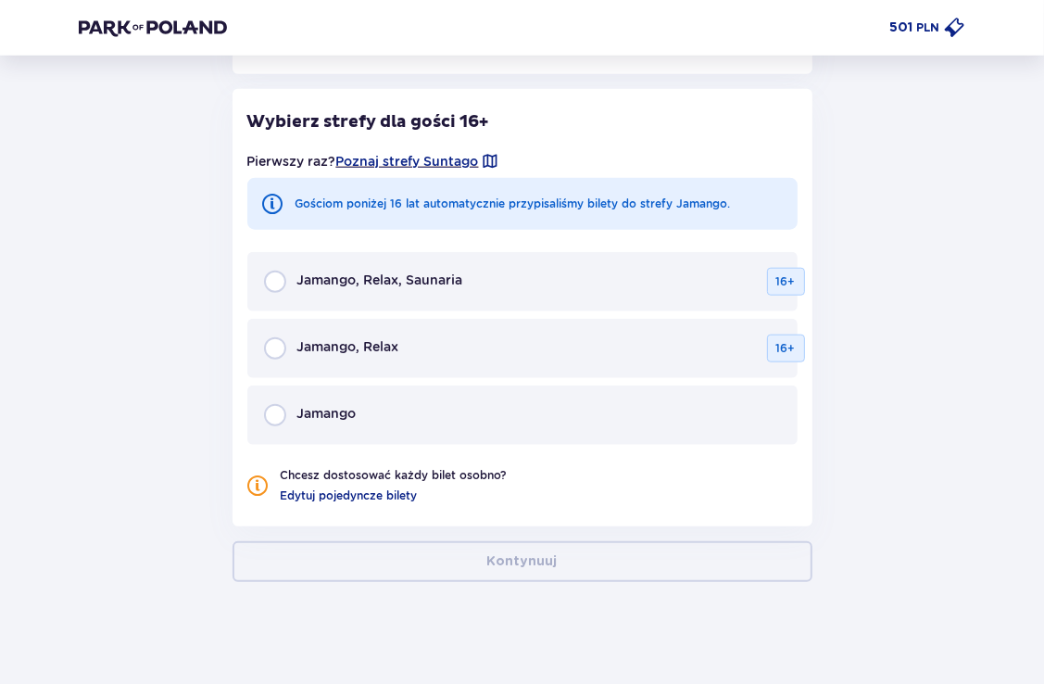
scroll to position [1308, 0]
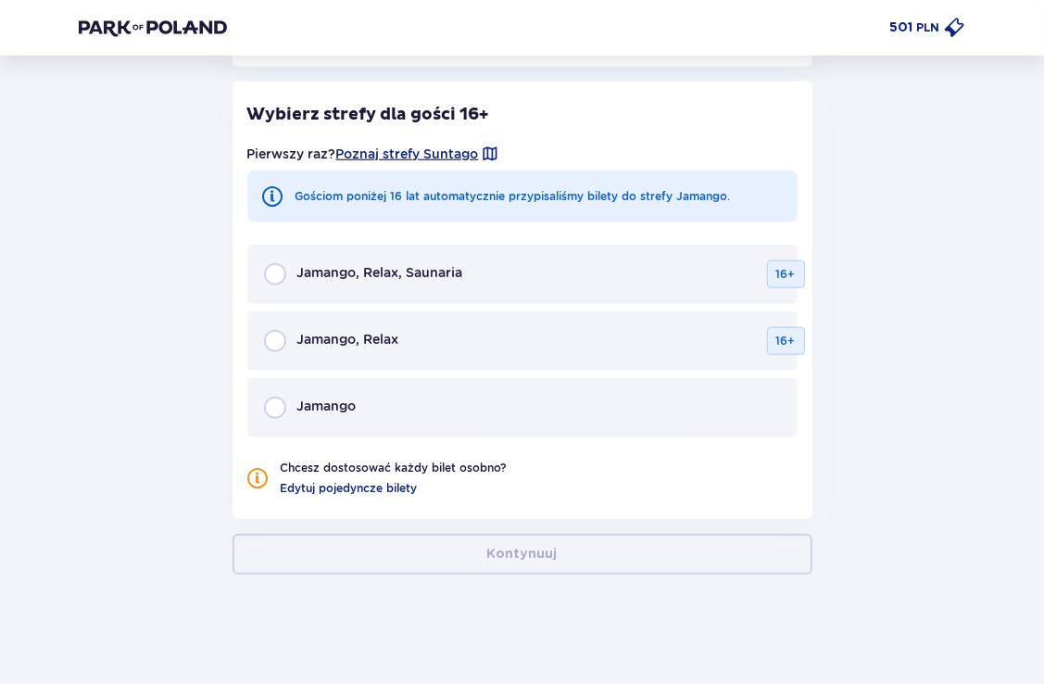
click at [271, 276] on input "radio" at bounding box center [275, 274] width 22 height 22
radio input "true"
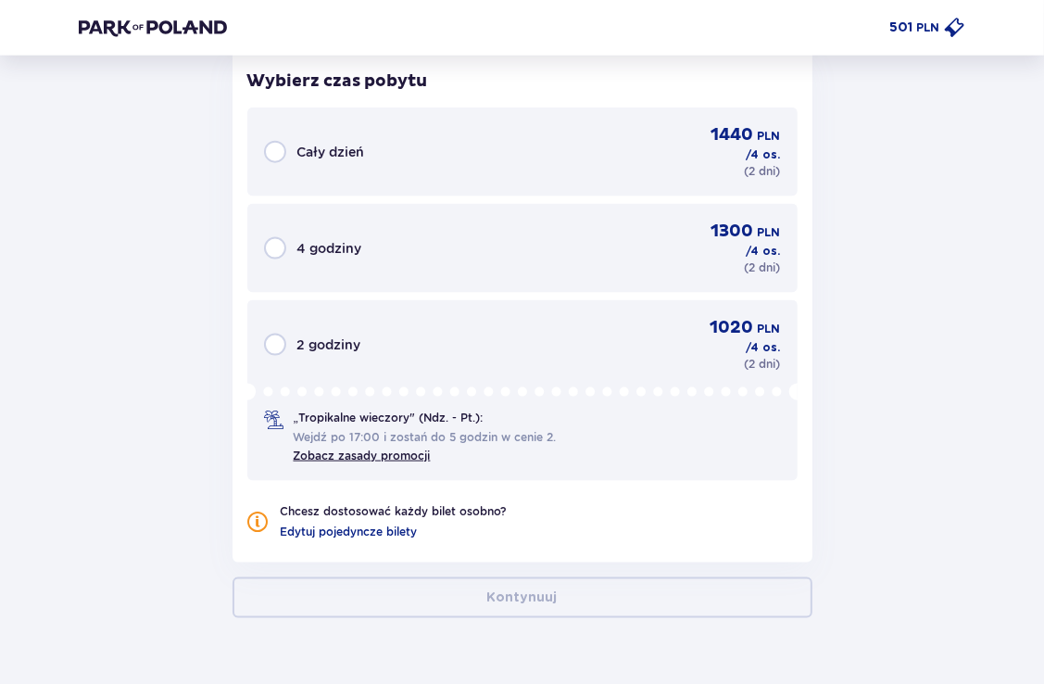
scroll to position [1804, 0]
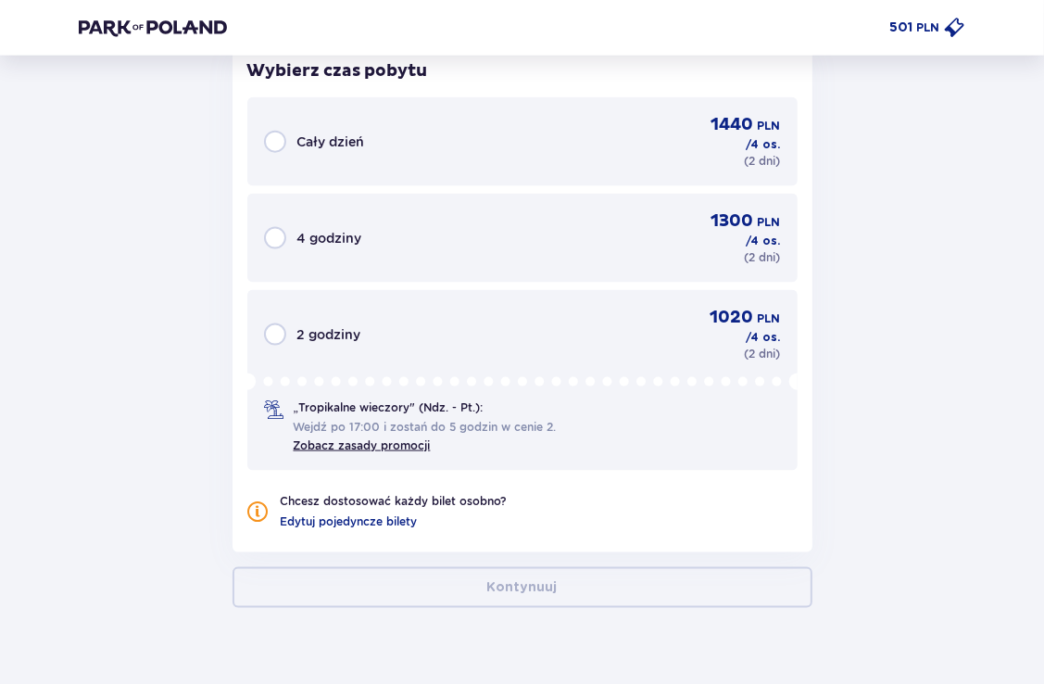
click at [267, 142] on input "radio" at bounding box center [275, 142] width 22 height 22
radio input "true"
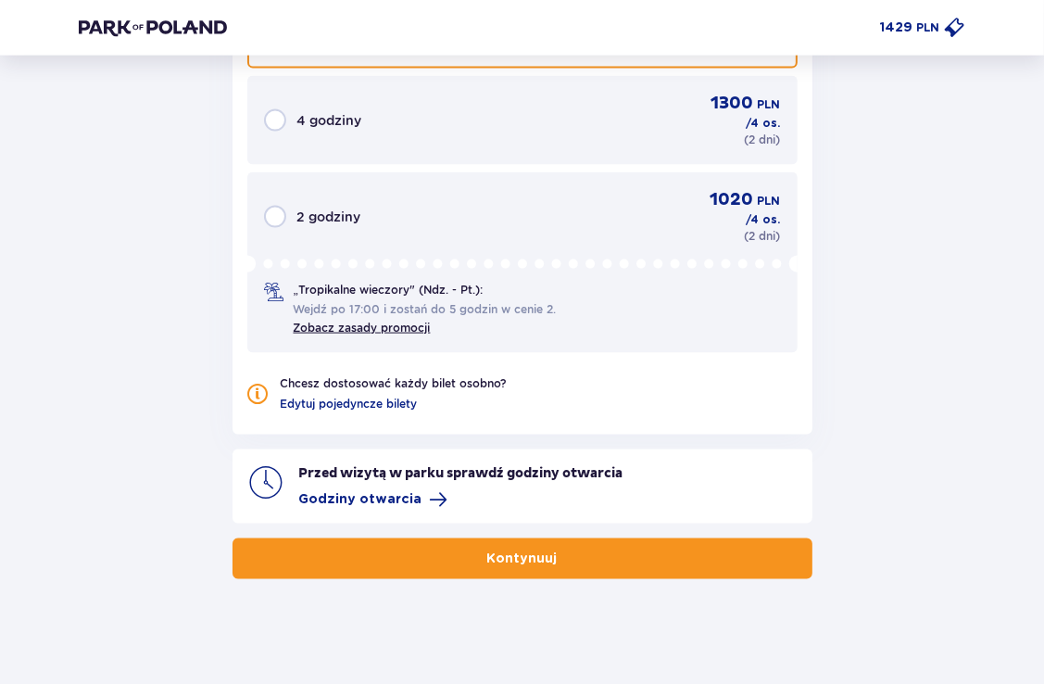
scroll to position [1924, 0]
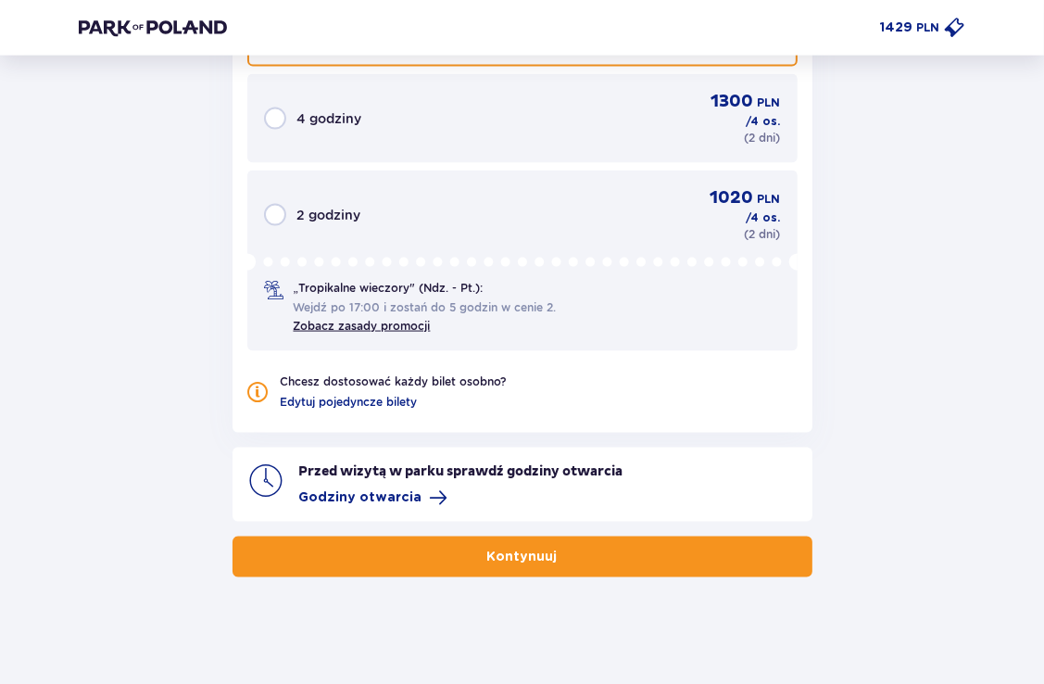
click at [487, 549] on p "Kontynuuj" at bounding box center [522, 557] width 70 height 19
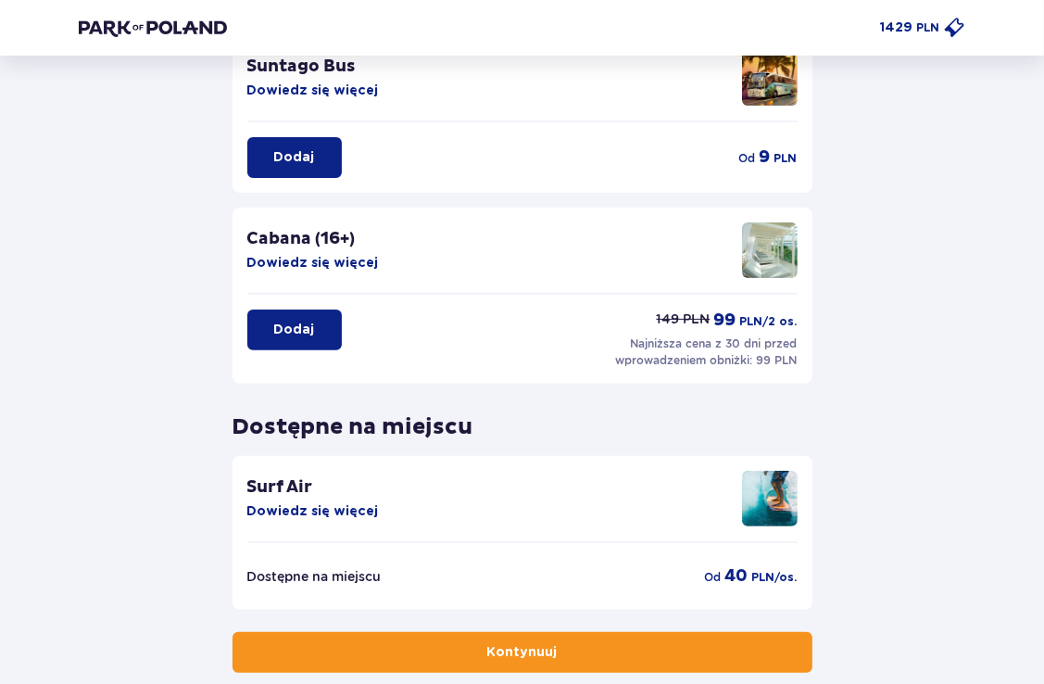
scroll to position [431, 0]
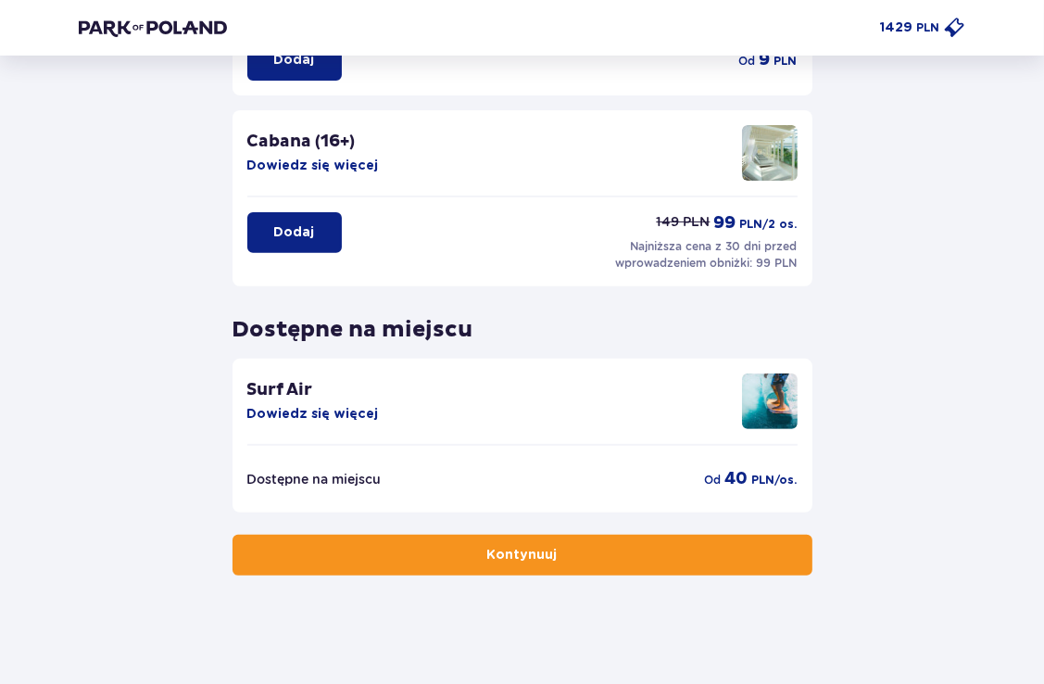
click at [542, 563] on button "Kontynuuj" at bounding box center [523, 555] width 580 height 41
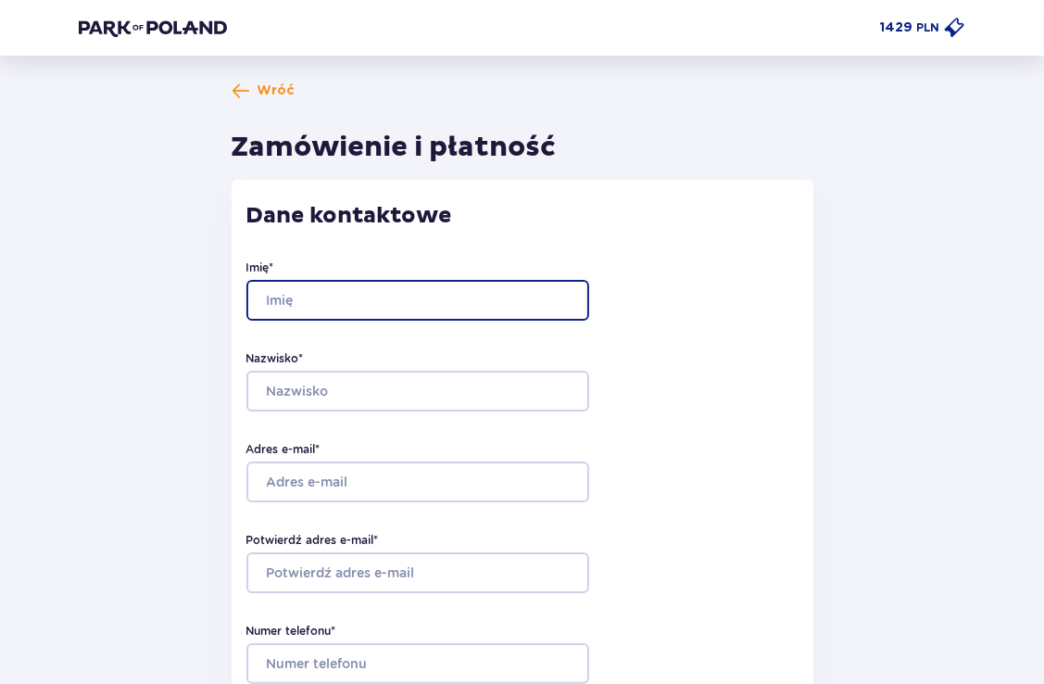
click at [359, 309] on input "Imię *" at bounding box center [417, 300] width 343 height 41
type input "Karolina"
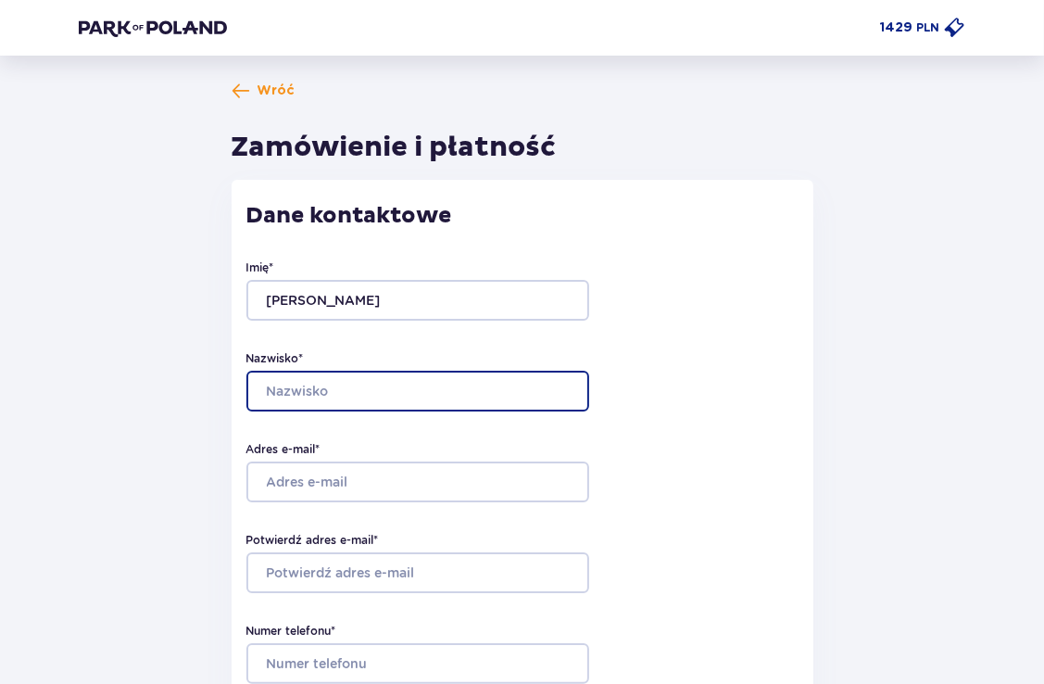
type input "Kędziora"
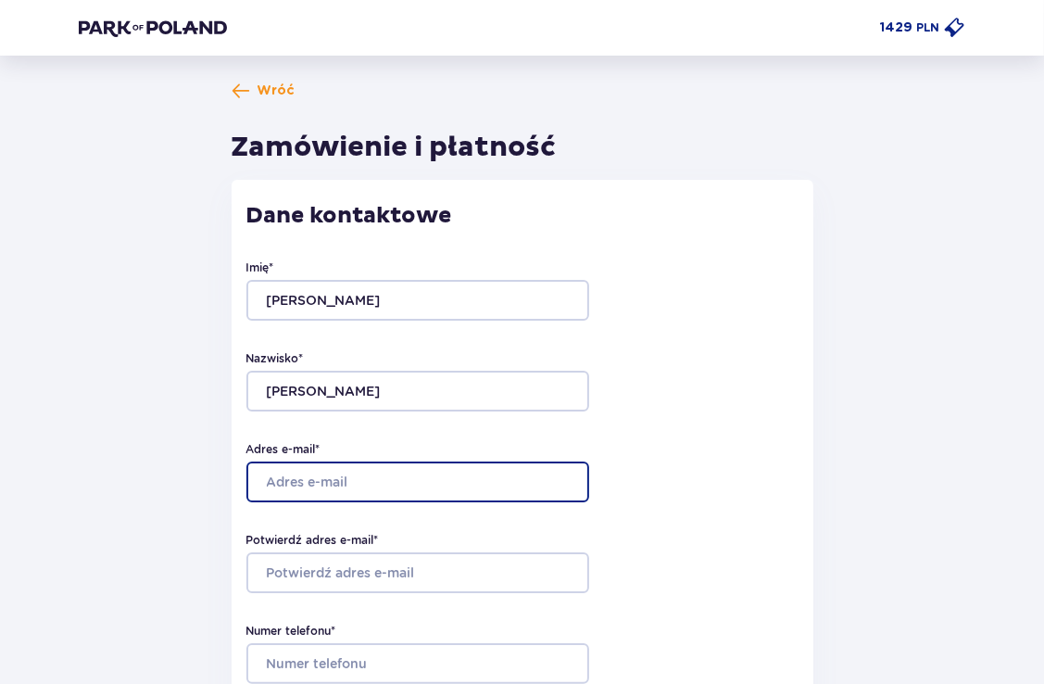
type input "karolina.kedziora@staramleczarnia.pl"
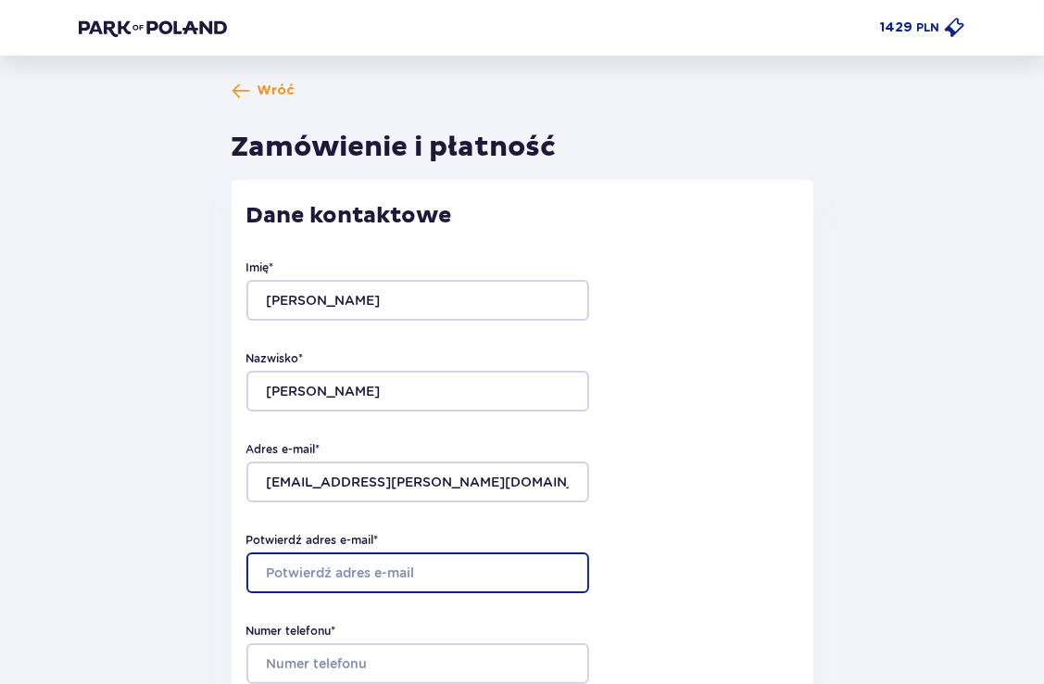
type input "karolina.kedziora@staramleczarnia.pl"
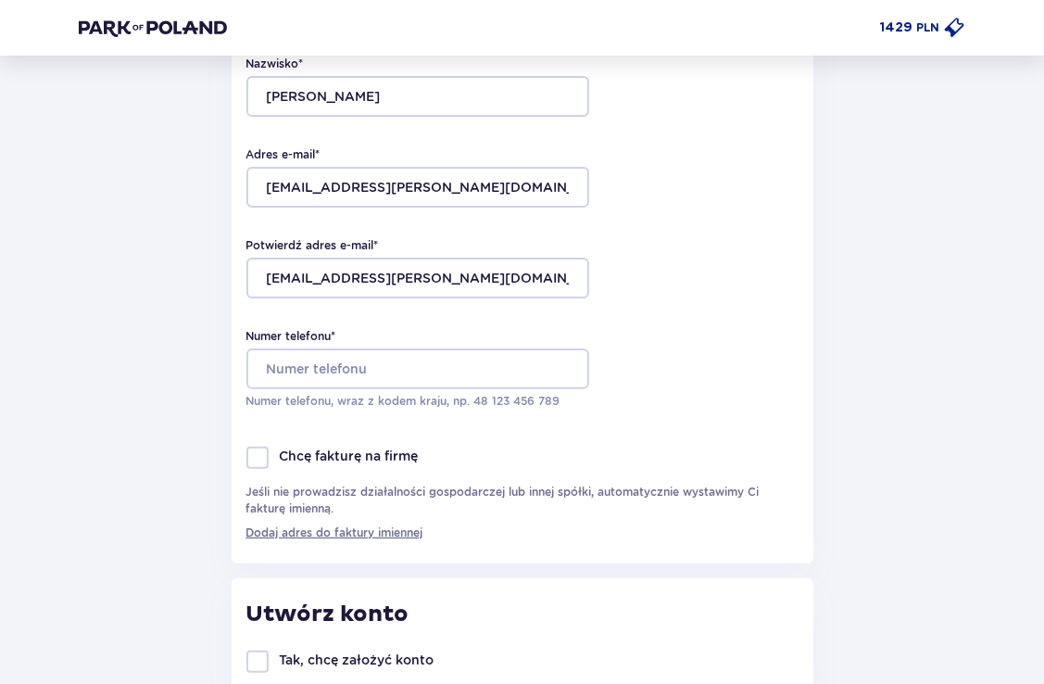
scroll to position [463, 0]
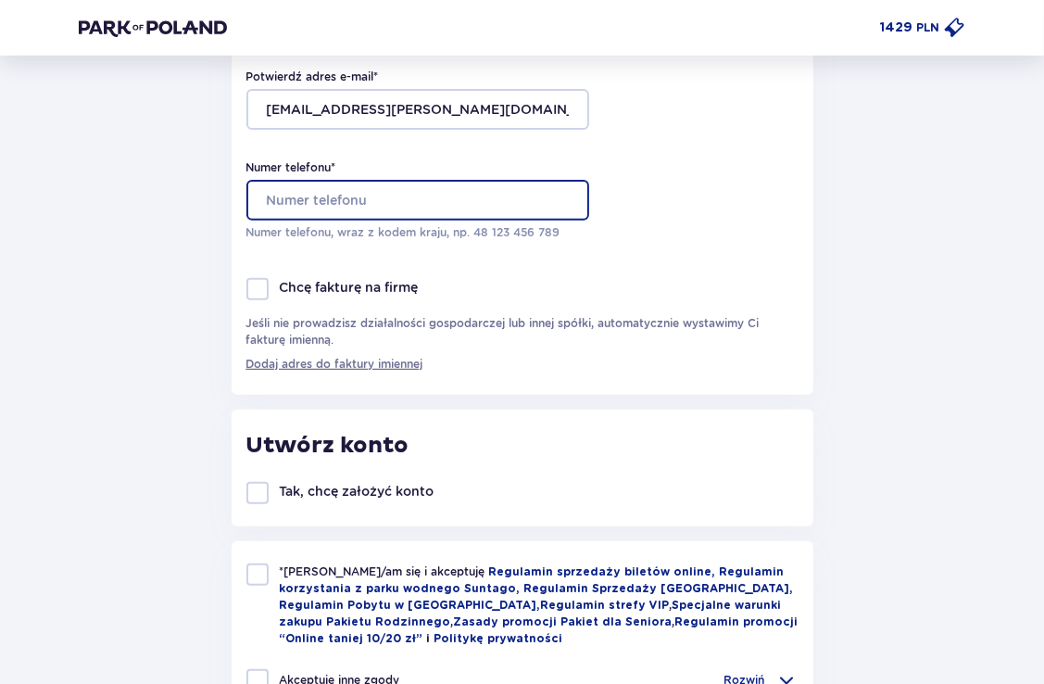
click at [345, 196] on input "Numer telefonu *" at bounding box center [417, 200] width 343 height 41
type input "531931777"
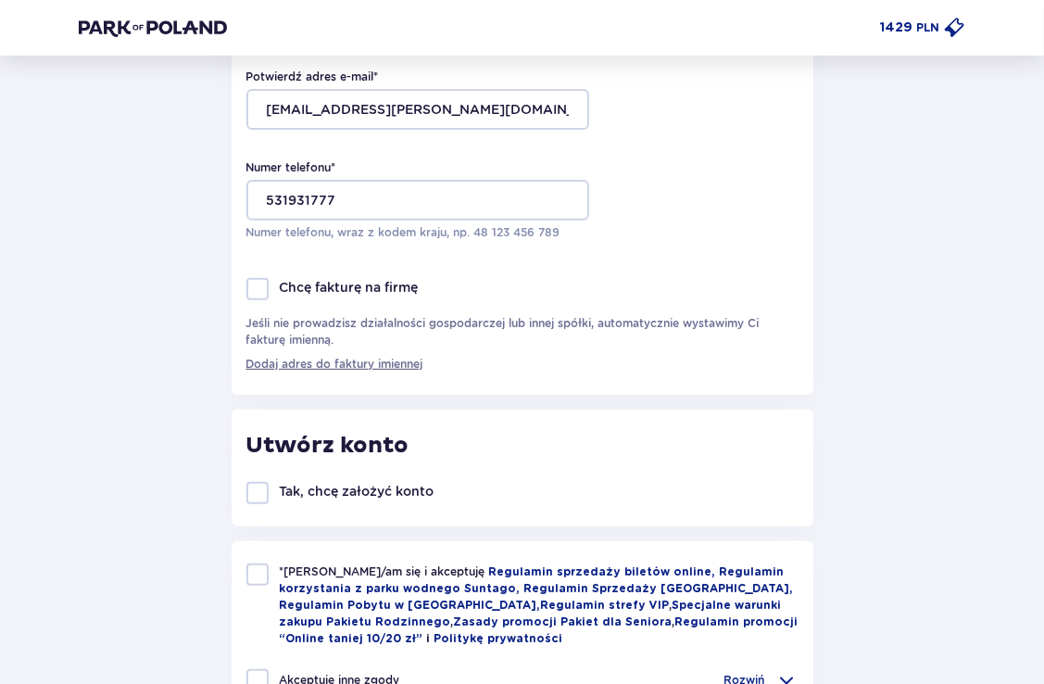
click at [255, 298] on div at bounding box center [257, 289] width 22 height 22
checkbox input "true"
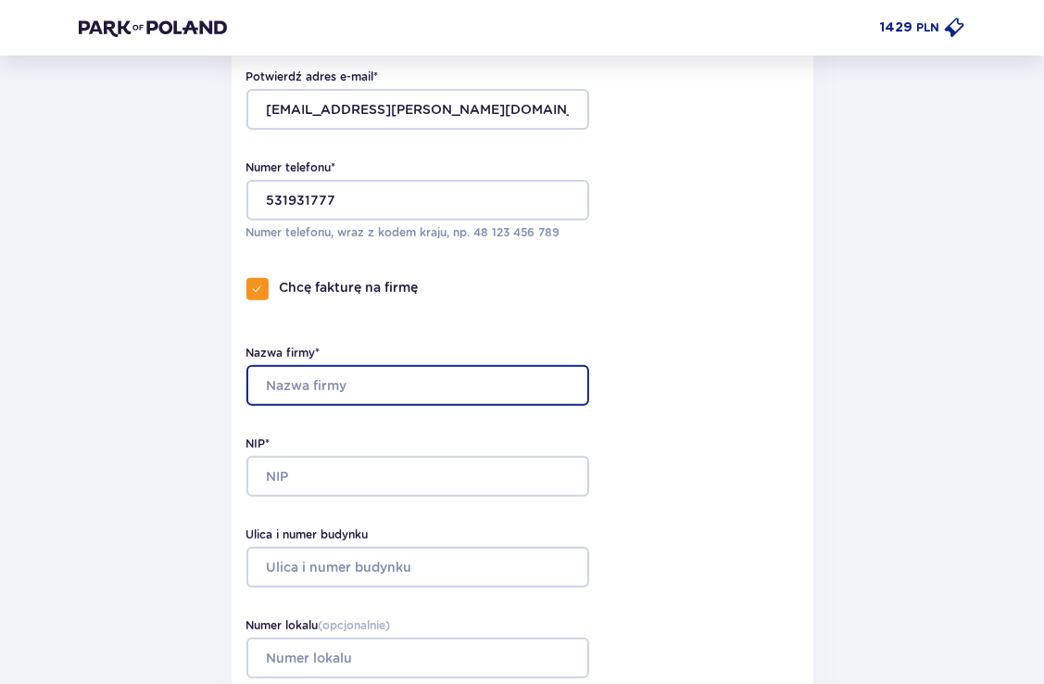
click at [420, 385] on input "Nazwa firmy*" at bounding box center [417, 385] width 343 height 41
type input "Stara Mleczarnia S.A."
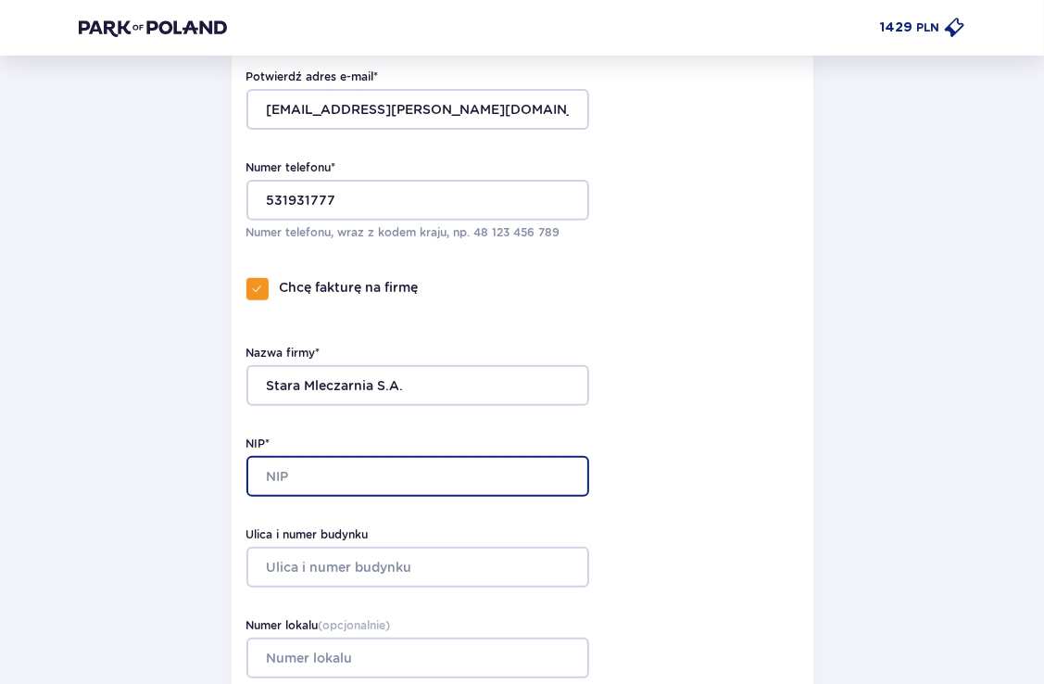
click at [306, 478] on input "NIP*" at bounding box center [417, 476] width 343 height 41
type input "1132952293"
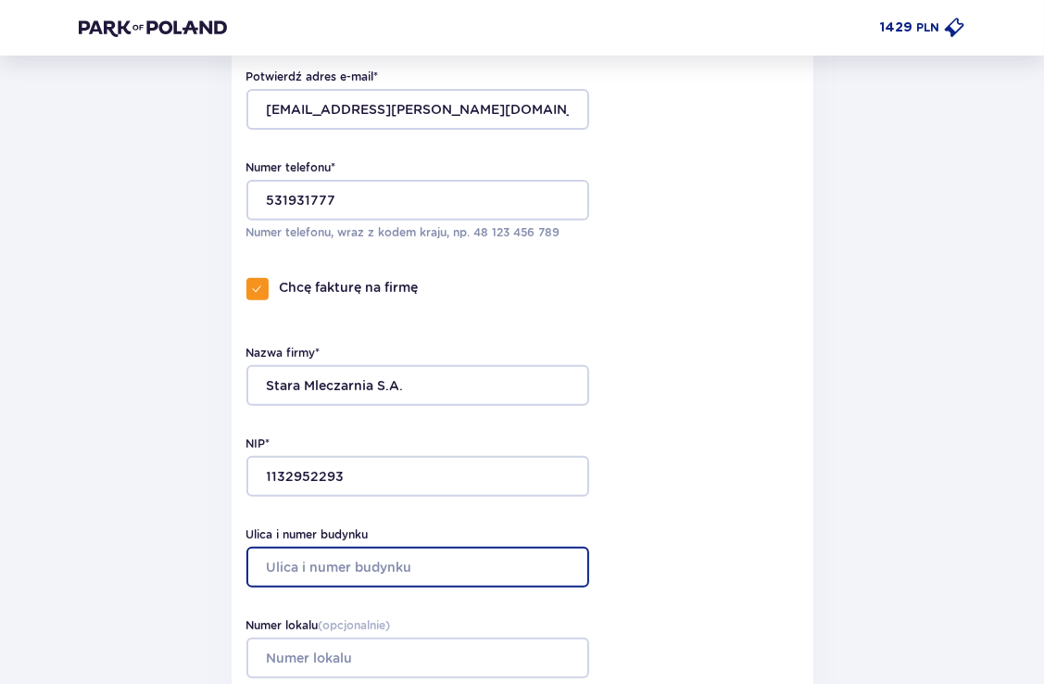
click at [397, 578] on input "Ulica i numer budynku" at bounding box center [417, 567] width 343 height 41
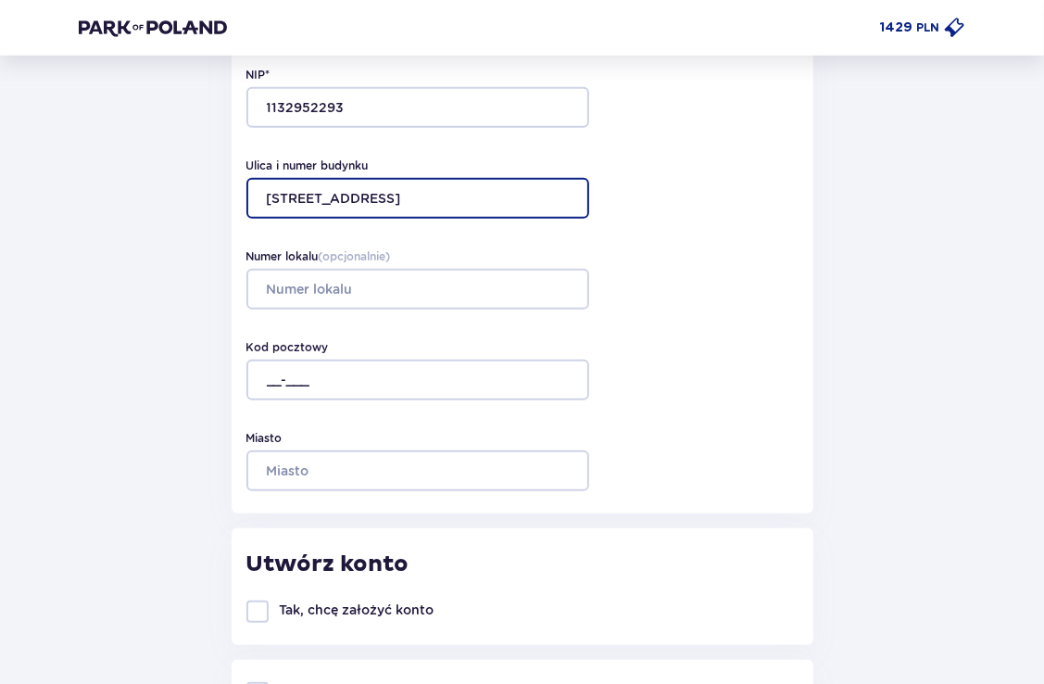
scroll to position [834, 0]
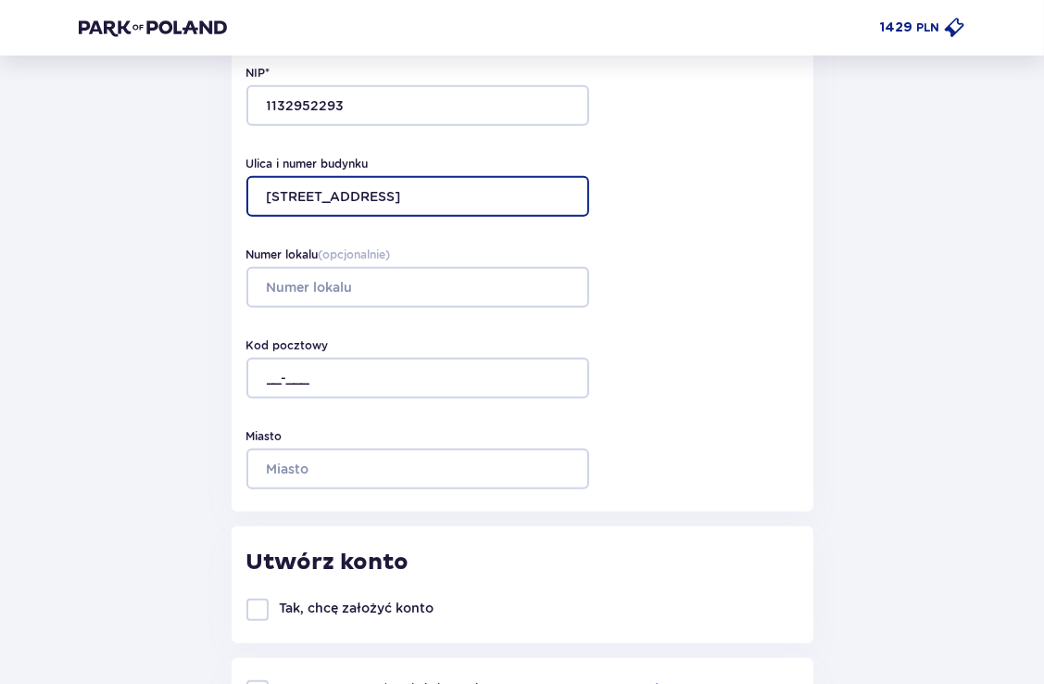
type input "Żegańska 2A"
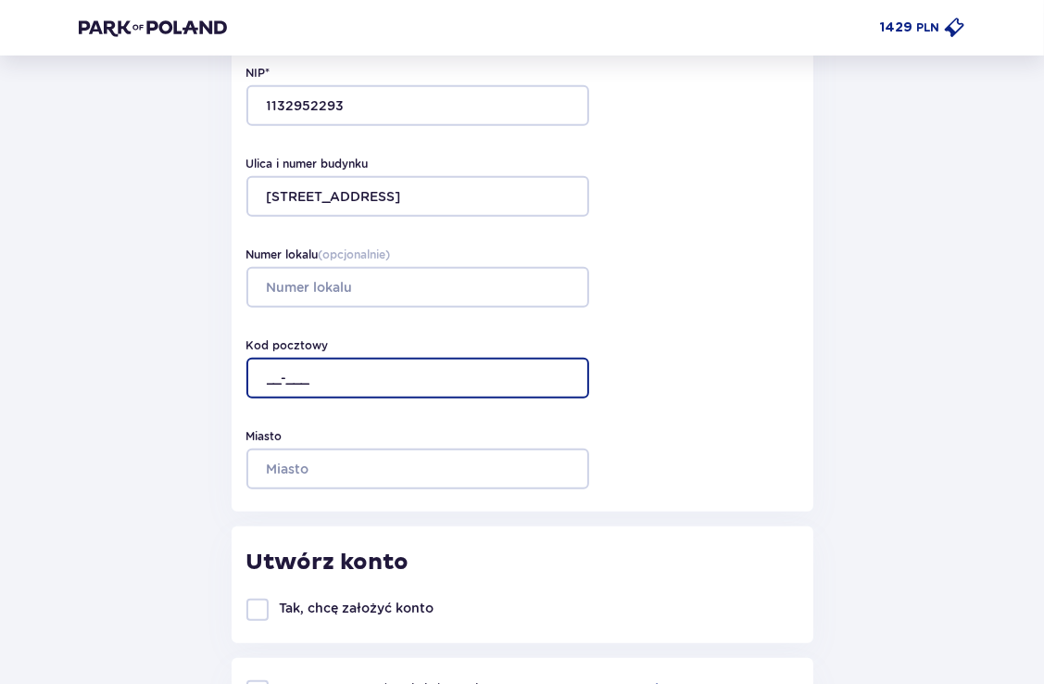
click at [272, 376] on input "__-___" at bounding box center [417, 378] width 343 height 41
type input "04-713"
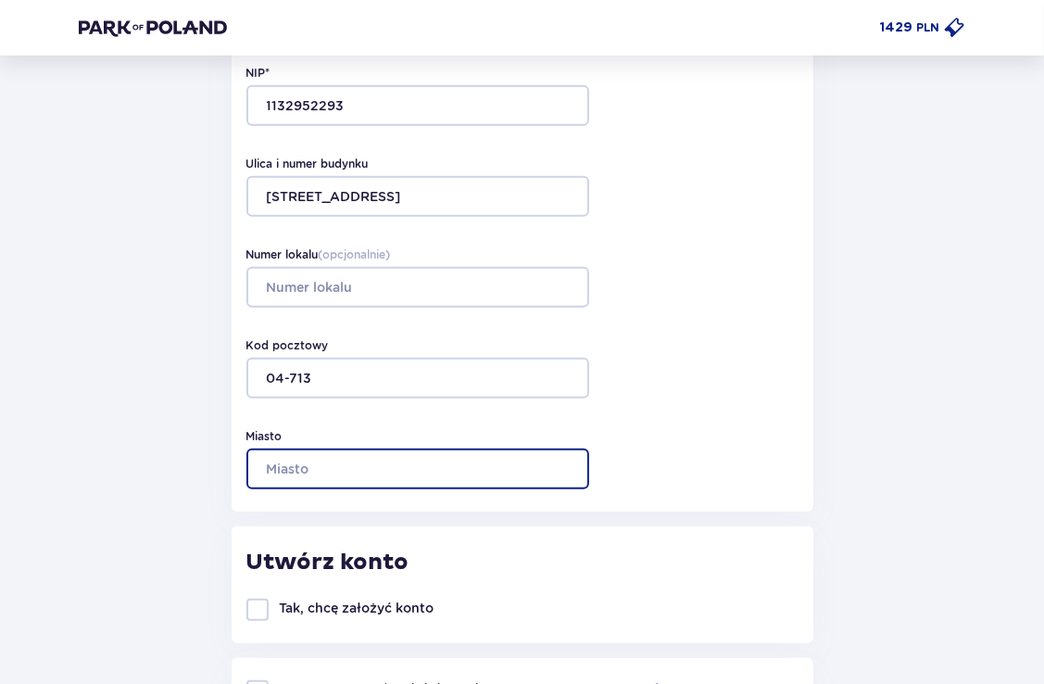
click at [272, 471] on input "Miasto" at bounding box center [417, 468] width 343 height 41
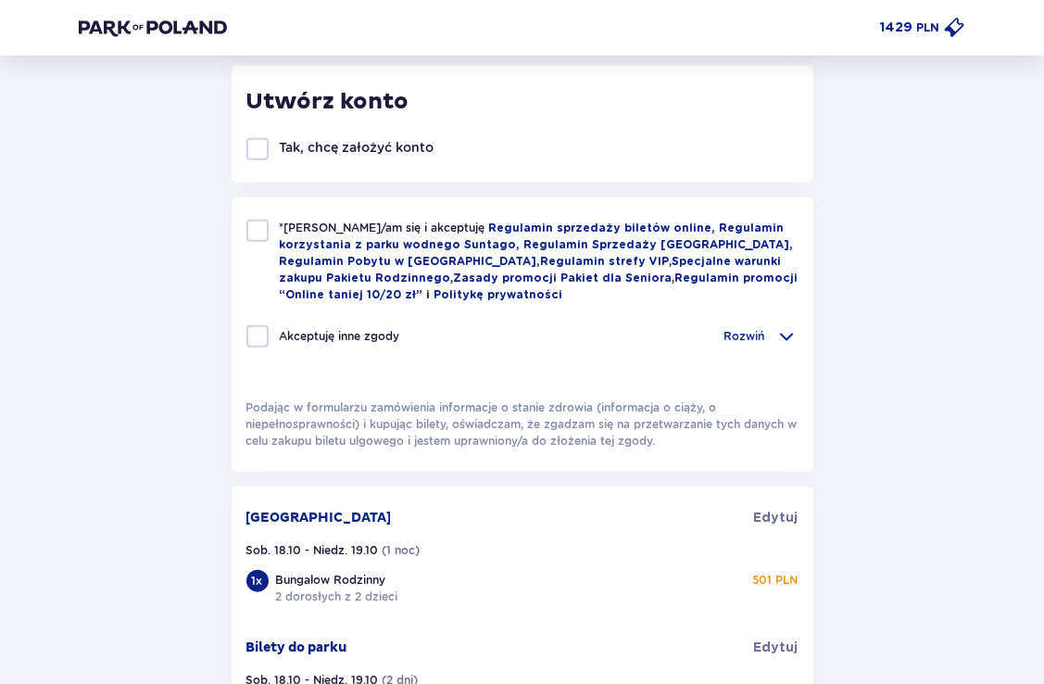
scroll to position [1297, 0]
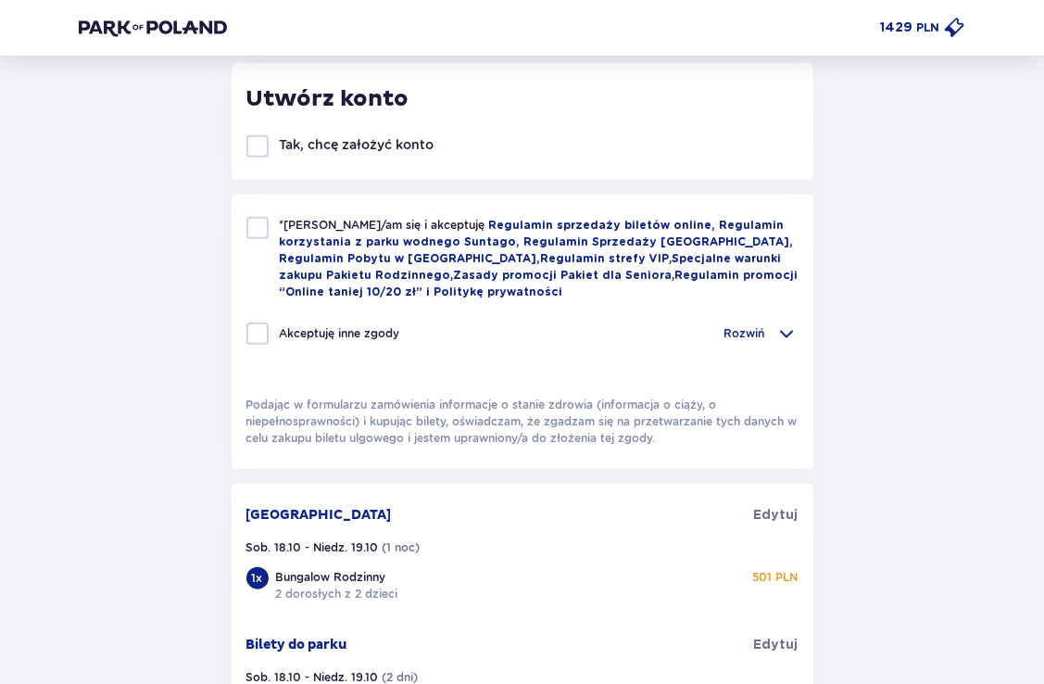
type input "Warszawa"
click at [261, 235] on div at bounding box center [257, 228] width 22 height 22
checkbox input "true"
click at [267, 333] on div at bounding box center [257, 333] width 22 height 22
checkbox input "true"
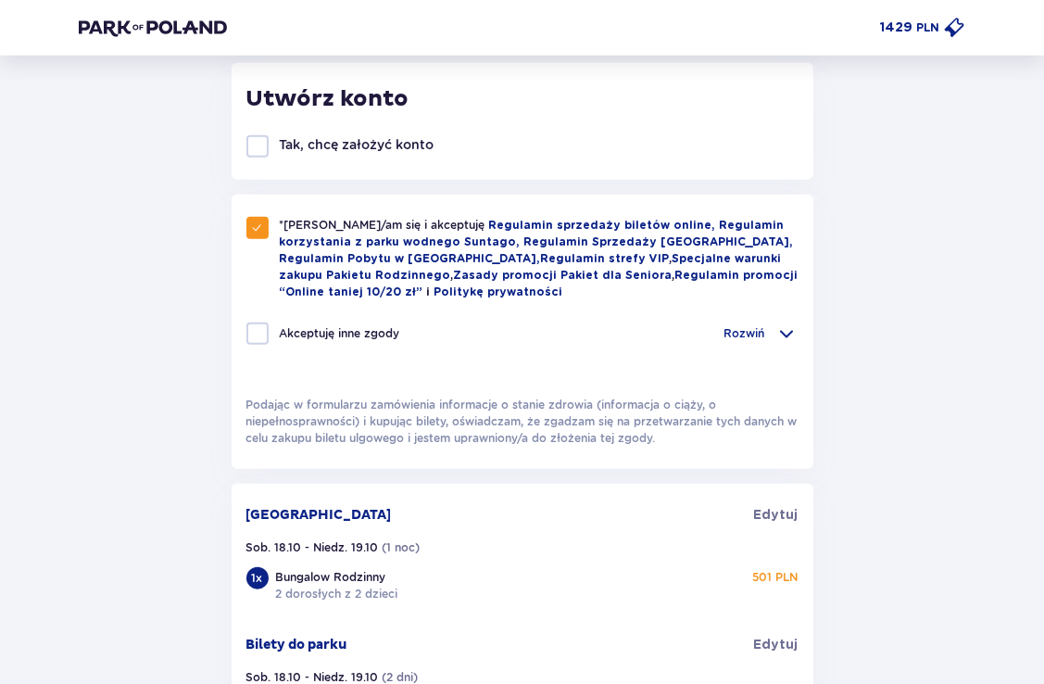
checkbox input "true"
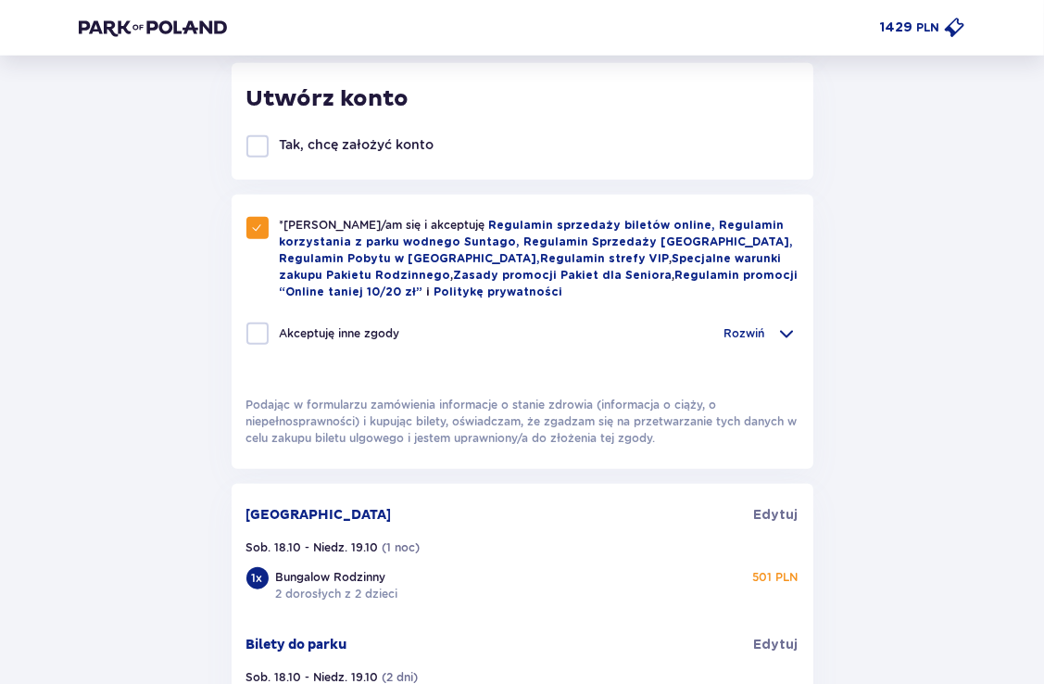
checkbox input "true"
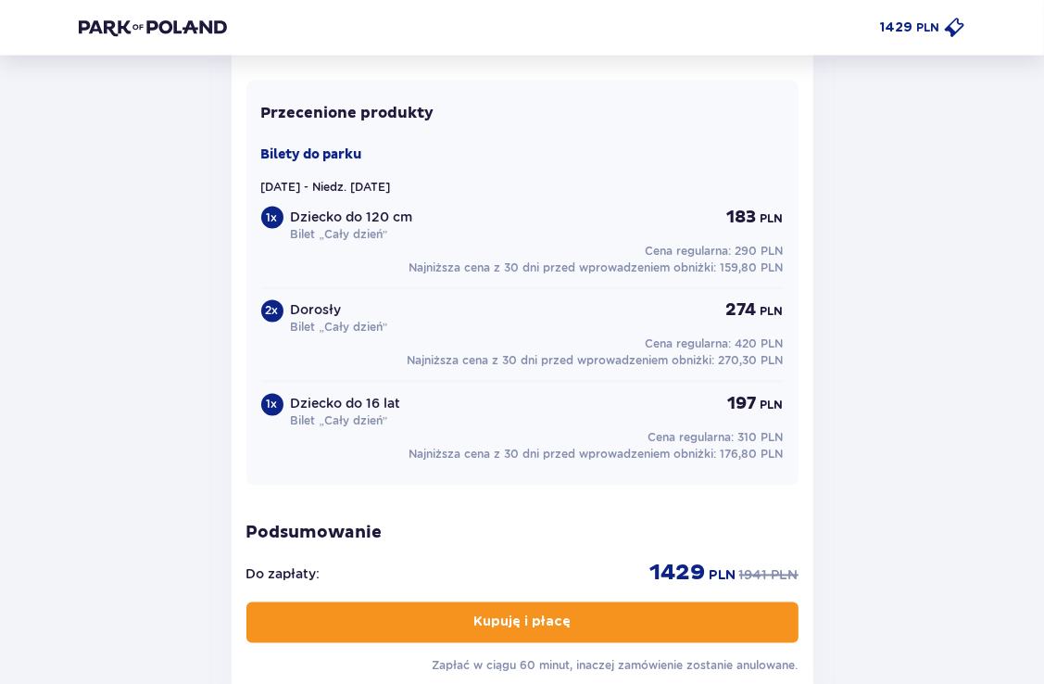
scroll to position [2316, 0]
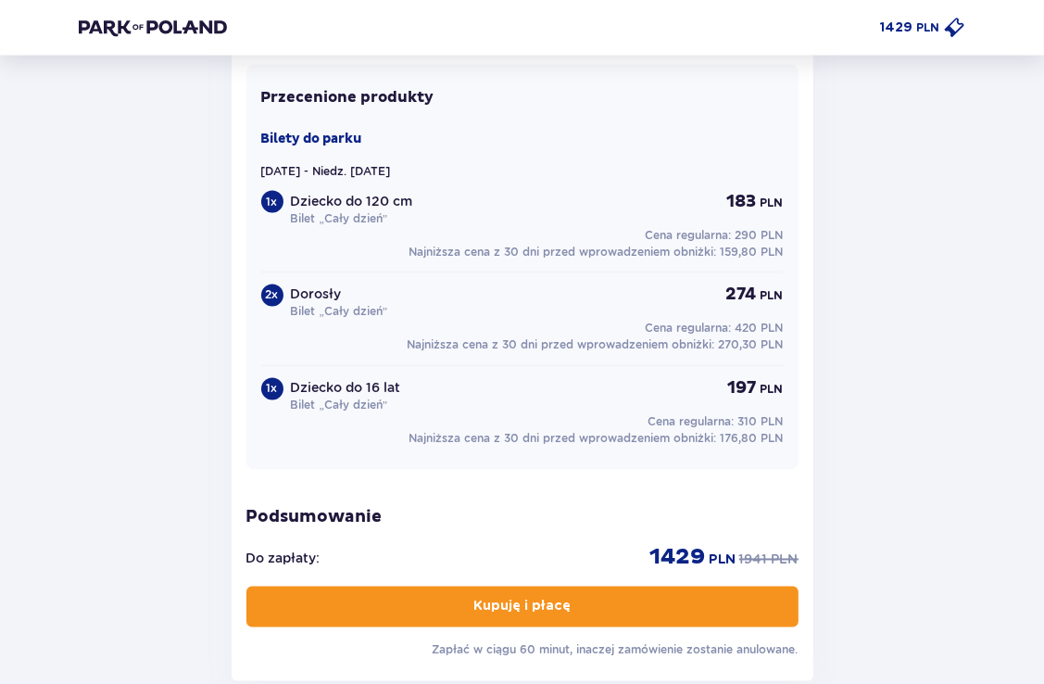
click at [552, 613] on p "Kupuję i płacę" at bounding box center [521, 607] width 97 height 19
